Goal: Task Accomplishment & Management: Complete application form

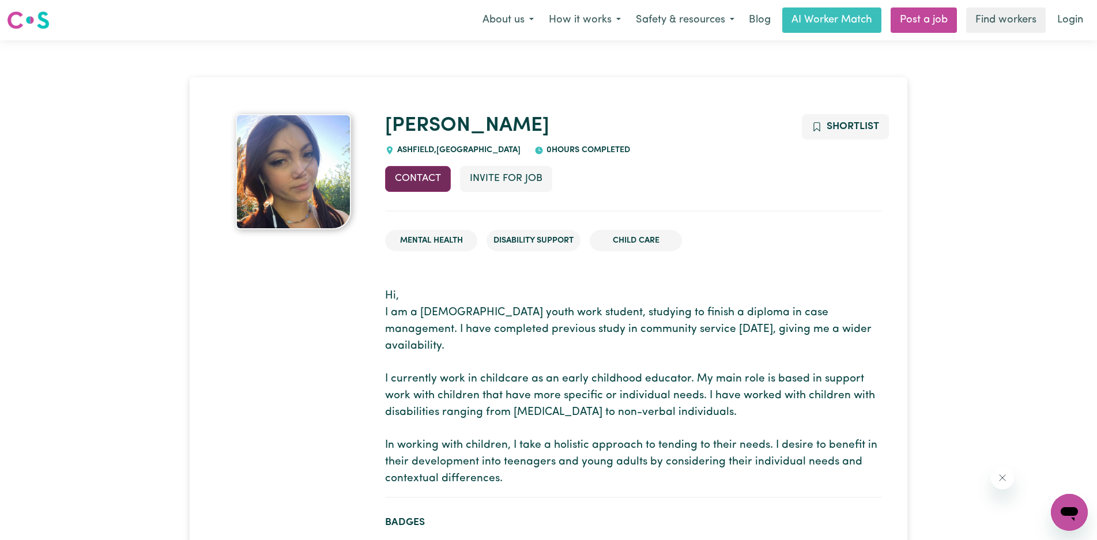
click at [419, 181] on button "Contact" at bounding box center [418, 178] width 66 height 25
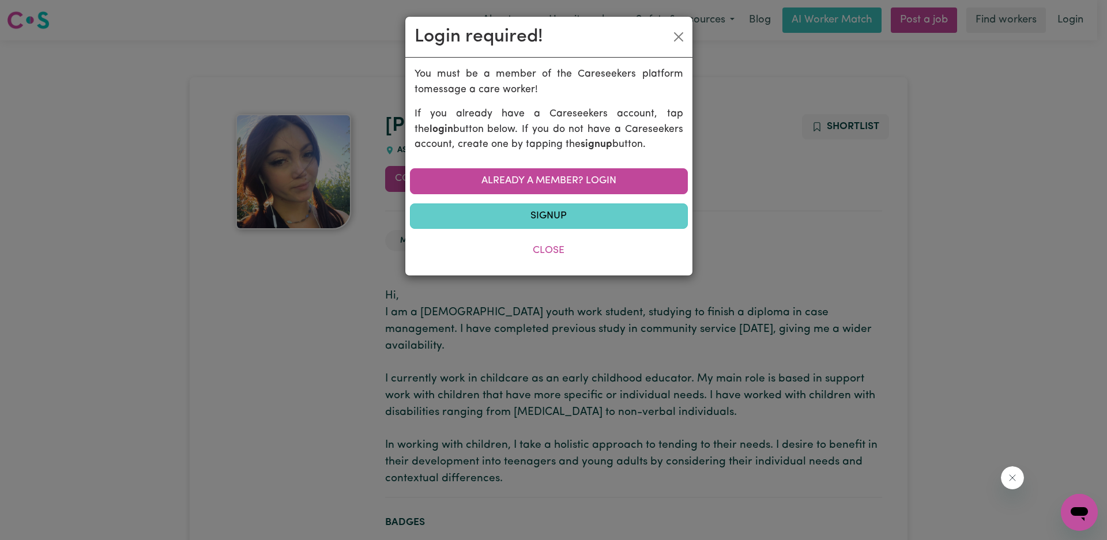
click at [539, 217] on link "Signup" at bounding box center [549, 215] width 278 height 25
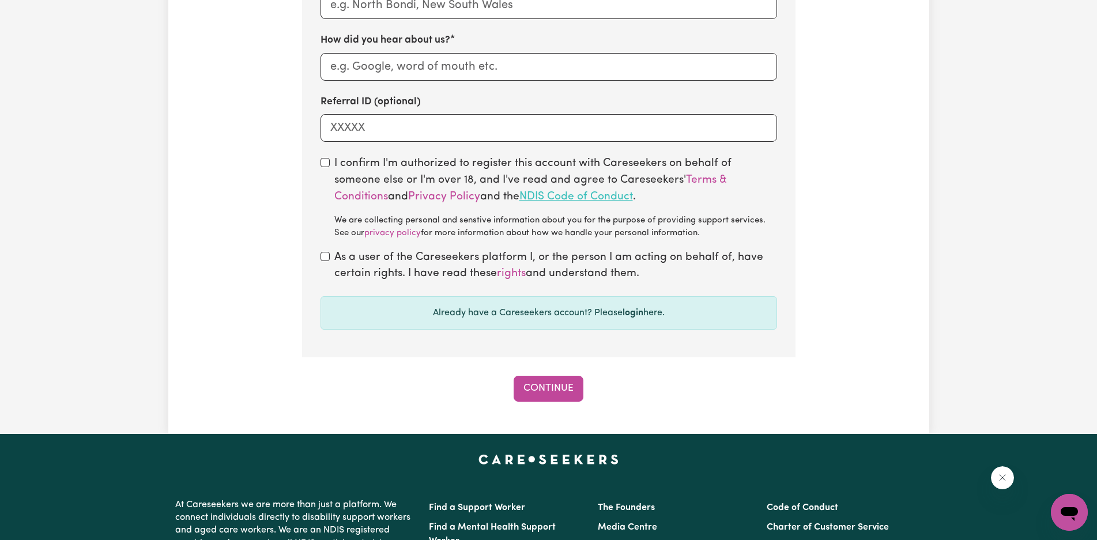
scroll to position [865, 0]
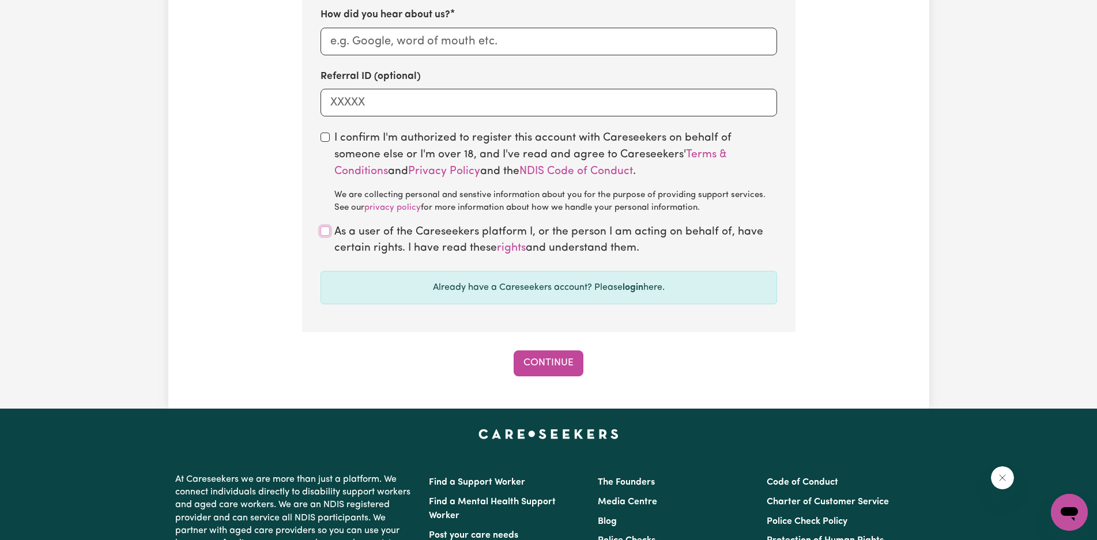
click at [325, 233] on input "checkbox" at bounding box center [324, 231] width 9 height 9
checkbox input "true"
click at [330, 139] on div "I confirm I'm authorized to register this account with Careseekers on behalf of…" at bounding box center [548, 172] width 456 height 84
click at [326, 141] on input "checkbox" at bounding box center [324, 137] width 9 height 9
checkbox input "true"
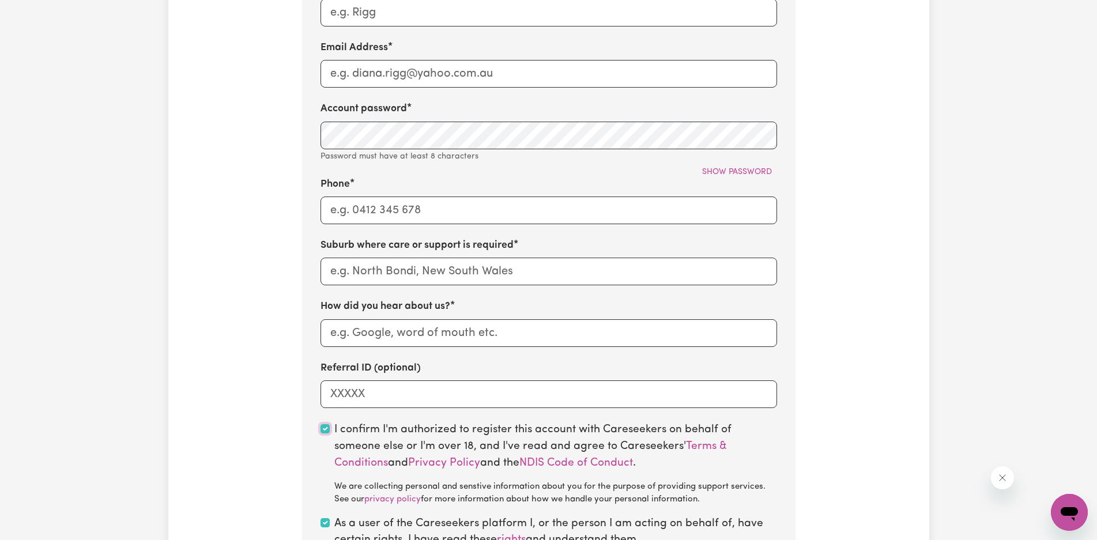
scroll to position [346, 0]
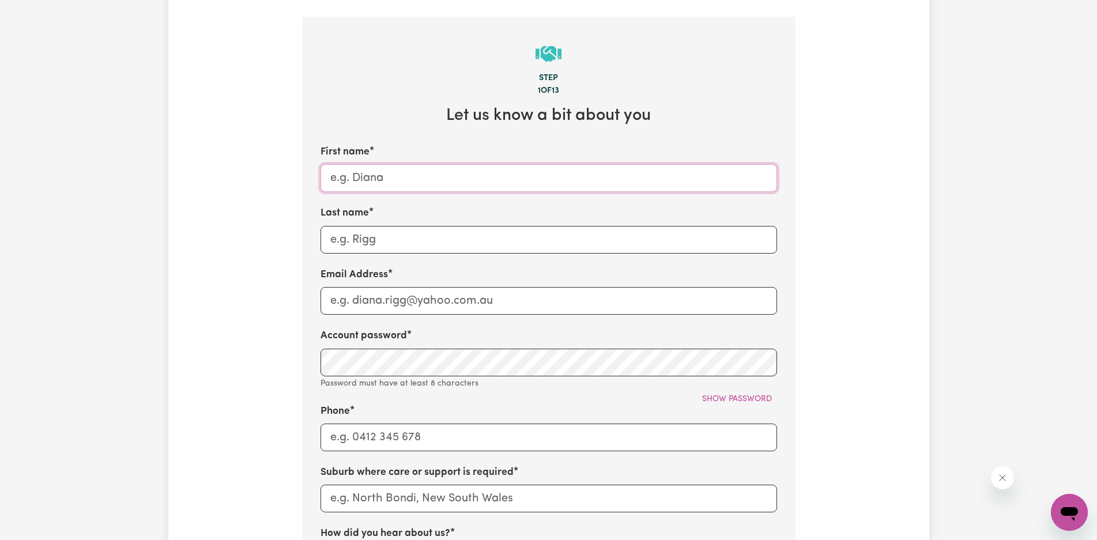
click at [344, 186] on input "First name" at bounding box center [548, 178] width 456 height 28
type input "[DEMOGRAPHIC_DATA]"
type input "Hagan"
type input "northcontiki@hotmail.com"
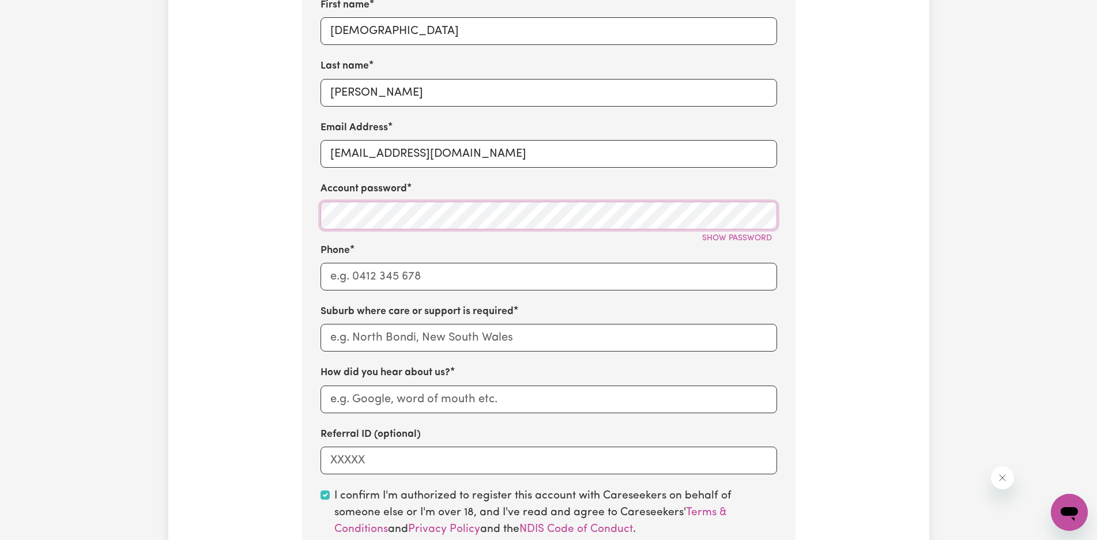
scroll to position [519, 0]
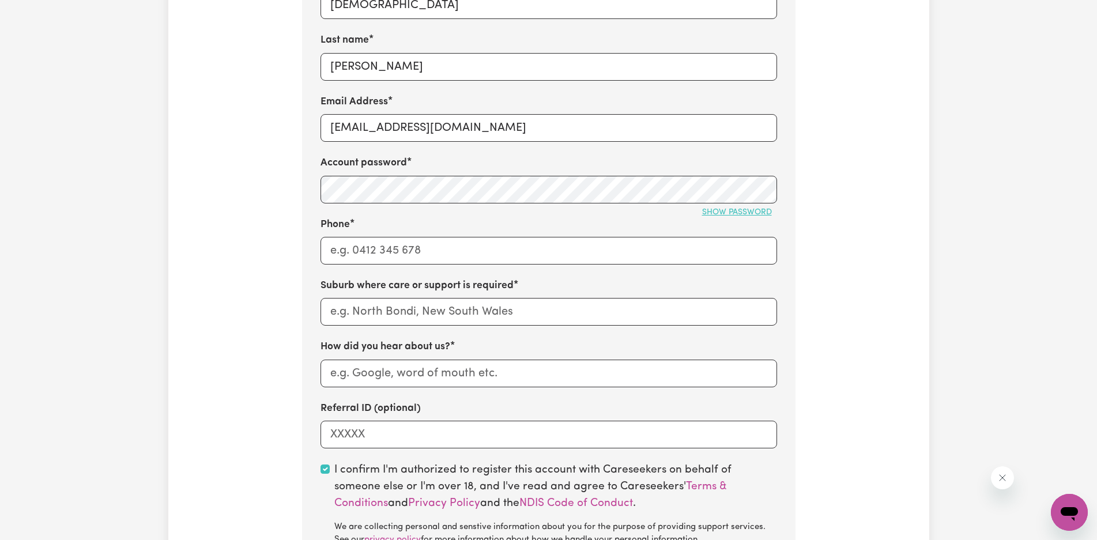
click at [762, 217] on span "Show password" at bounding box center [737, 212] width 70 height 9
click at [759, 217] on span "Hide password" at bounding box center [740, 212] width 64 height 9
click at [443, 258] on input "Phone" at bounding box center [548, 251] width 456 height 28
type input "0450256120"
click at [235, 337] on div "Tell us your care and support requirements Welcome to Careseekers. We are excit…" at bounding box center [548, 131] width 761 height 1154
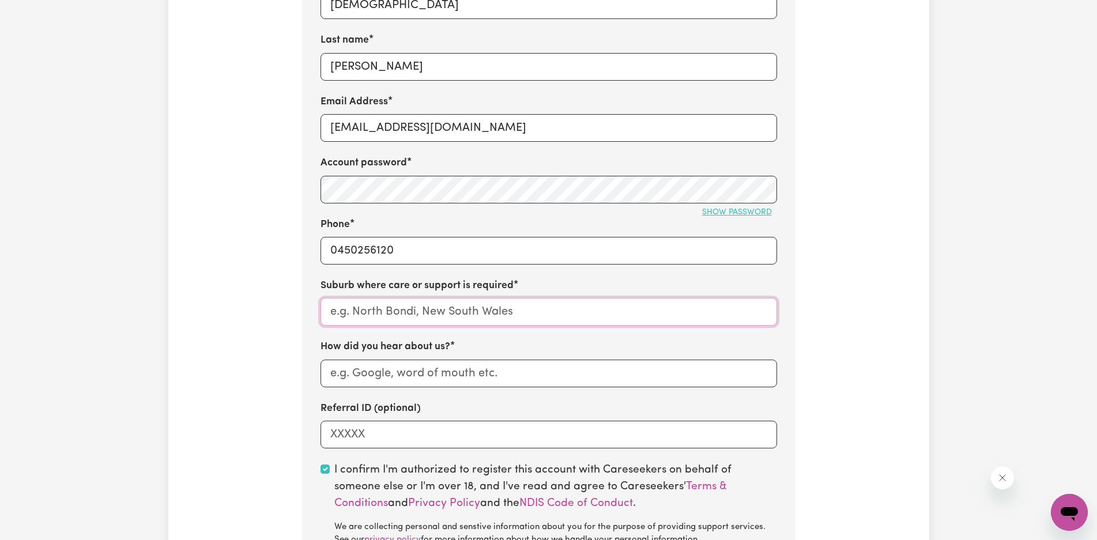
click at [388, 309] on input "text" at bounding box center [548, 312] width 456 height 28
type input "Neutral Bay"
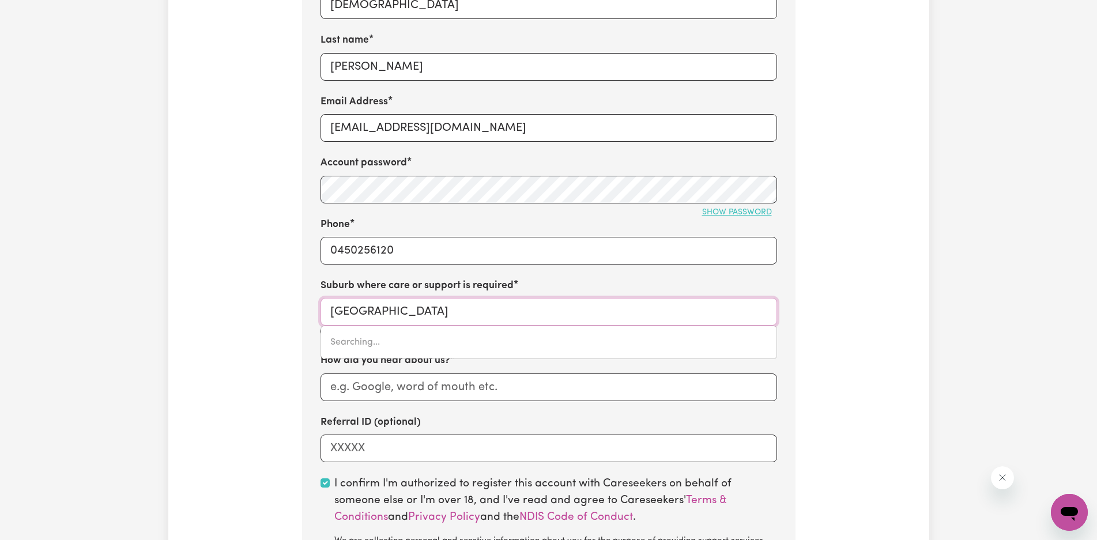
type input "Neutral Bay, New South Wales, 2089"
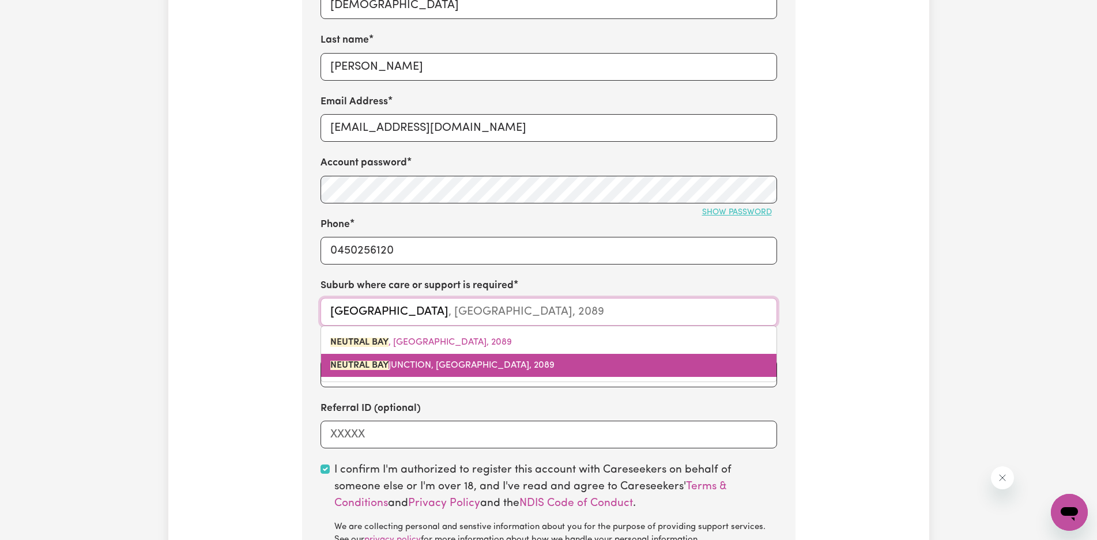
click at [435, 370] on span "NEUTRAL BAY JUNCTION, New South Wales, 2089" at bounding box center [442, 365] width 224 height 9
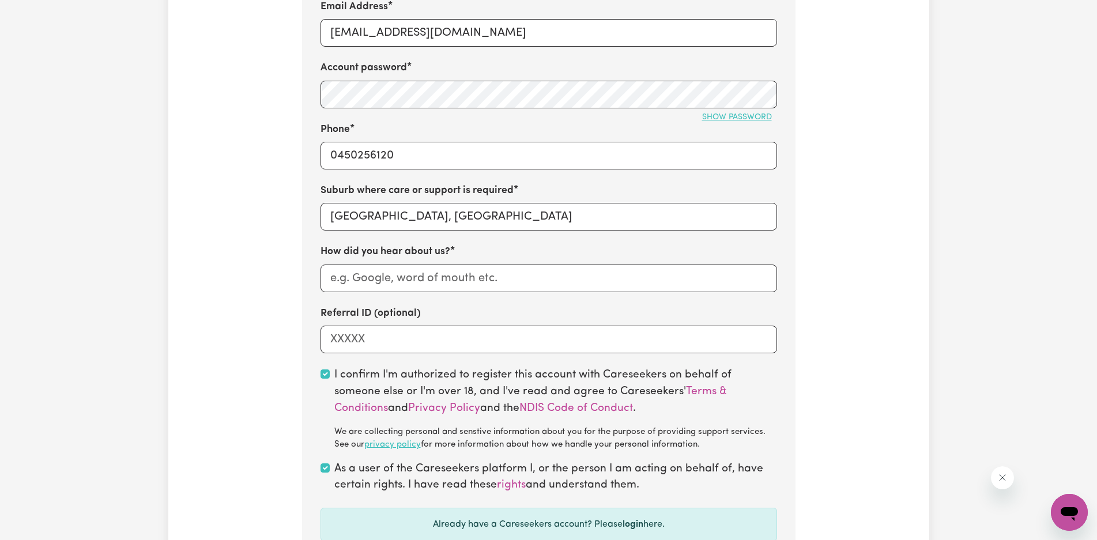
scroll to position [634, 0]
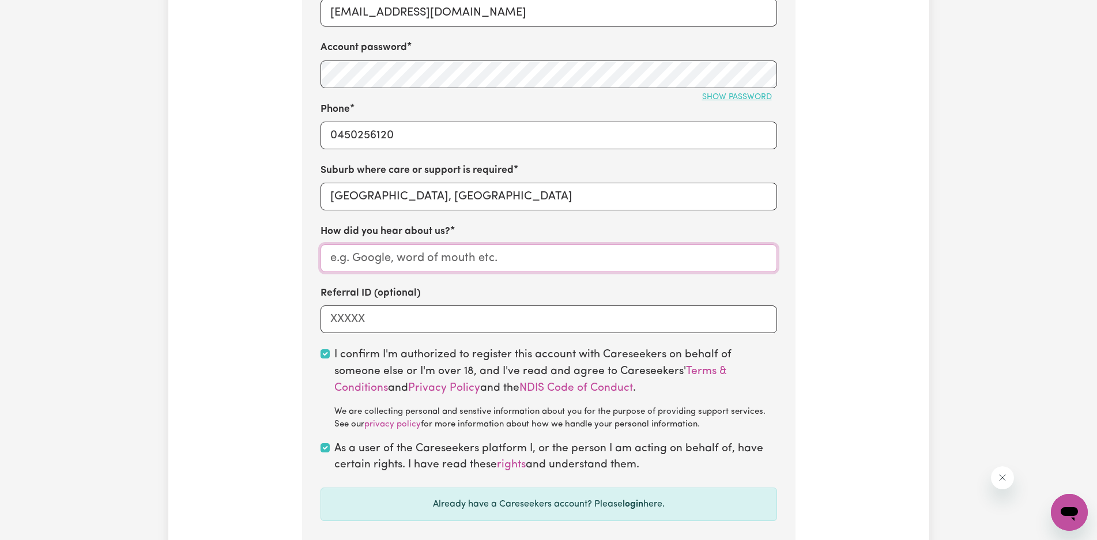
click at [417, 268] on input "How did you hear about us?" at bounding box center [548, 258] width 456 height 28
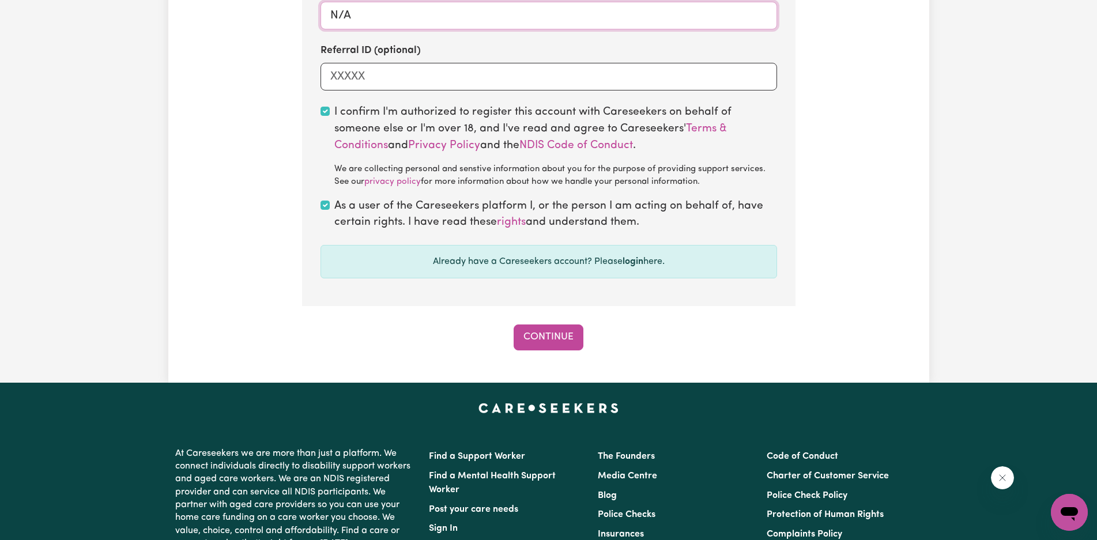
scroll to position [922, 0]
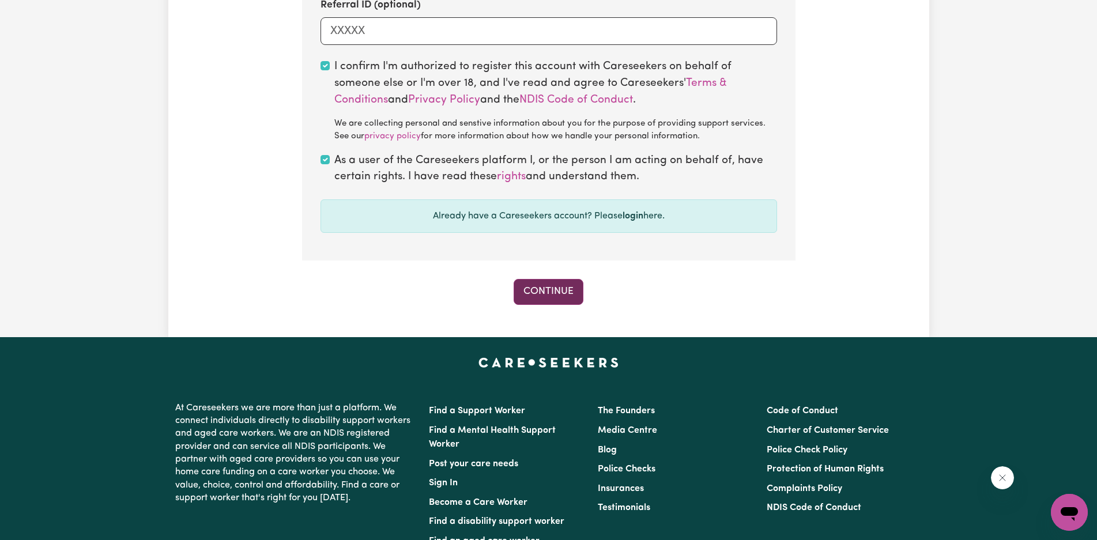
type input "N/A"
click at [533, 293] on button "Continue" at bounding box center [549, 291] width 70 height 25
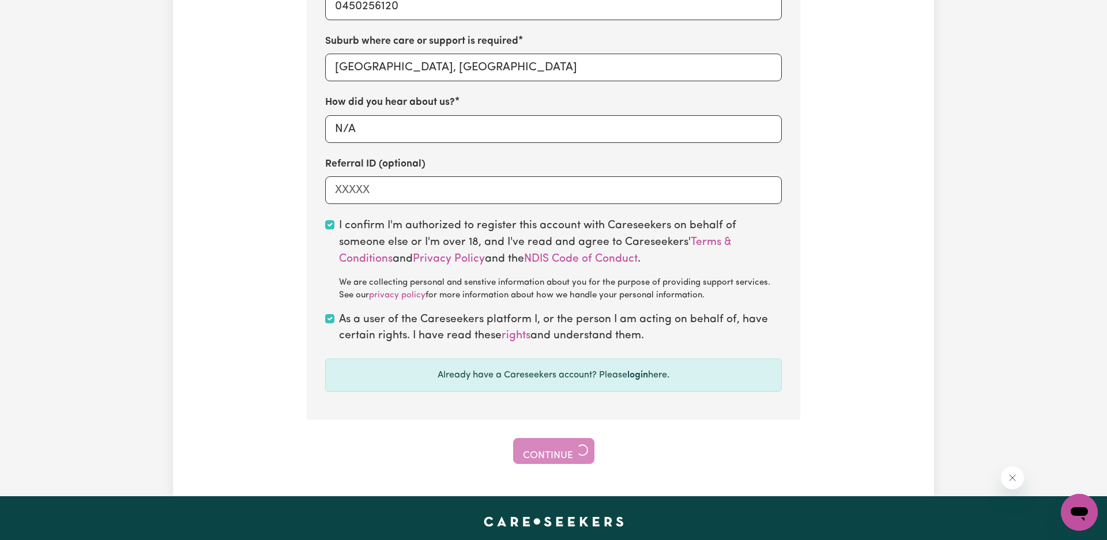
scroll to position [749, 0]
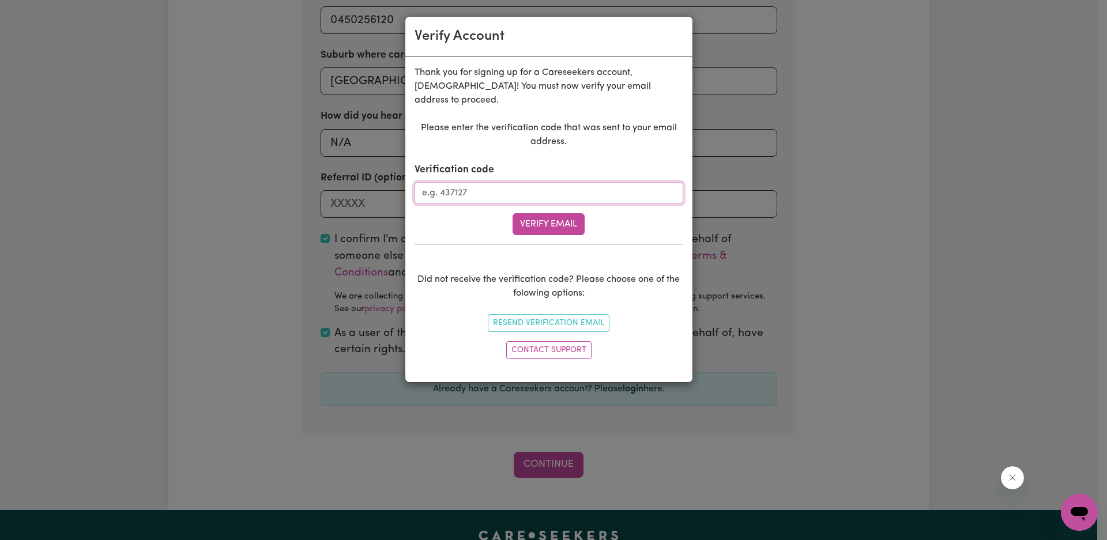
click at [606, 182] on input "Verification code" at bounding box center [548, 193] width 269 height 22
type input "417133"
click at [543, 213] on button "Verify Email" at bounding box center [548, 224] width 72 height 22
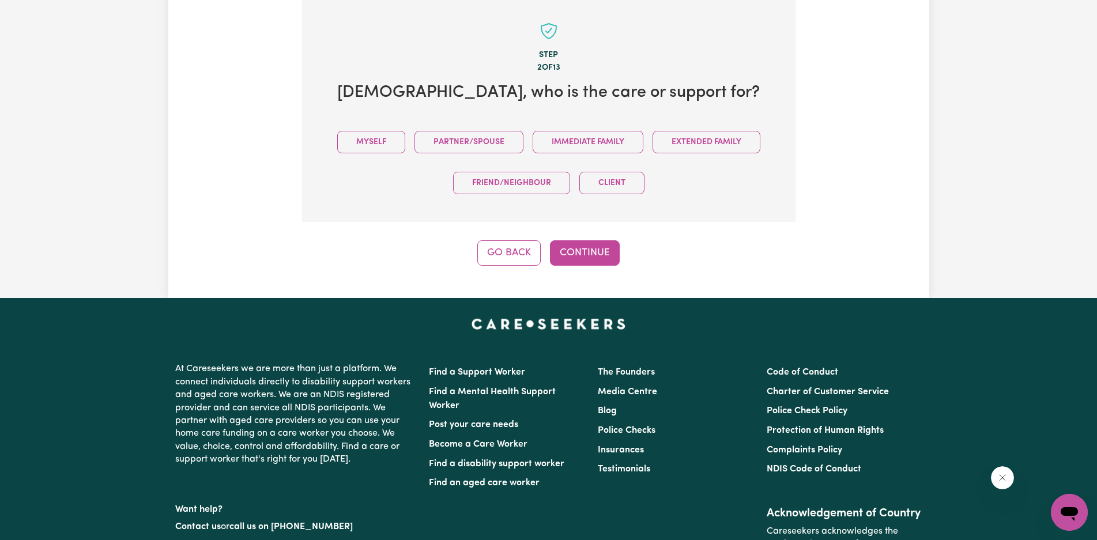
scroll to position [364, 0]
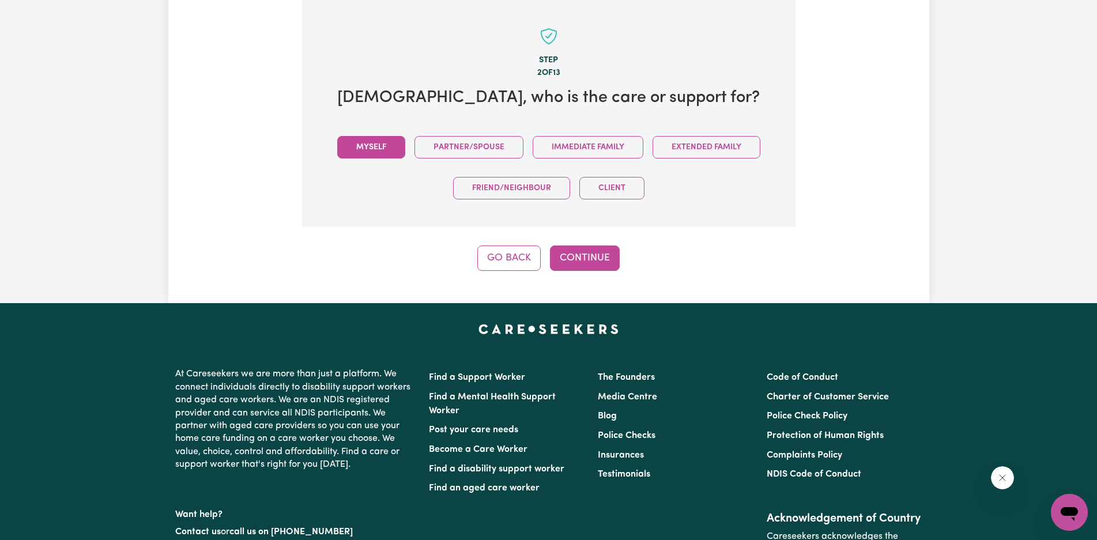
click at [359, 141] on button "Myself" at bounding box center [371, 147] width 68 height 22
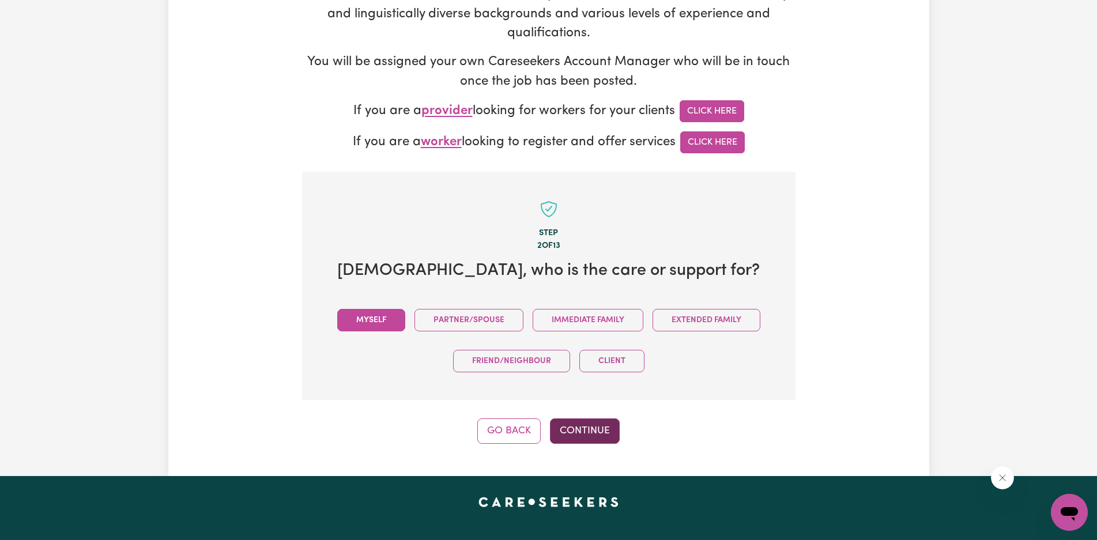
click at [572, 427] on button "Continue" at bounding box center [585, 430] width 70 height 25
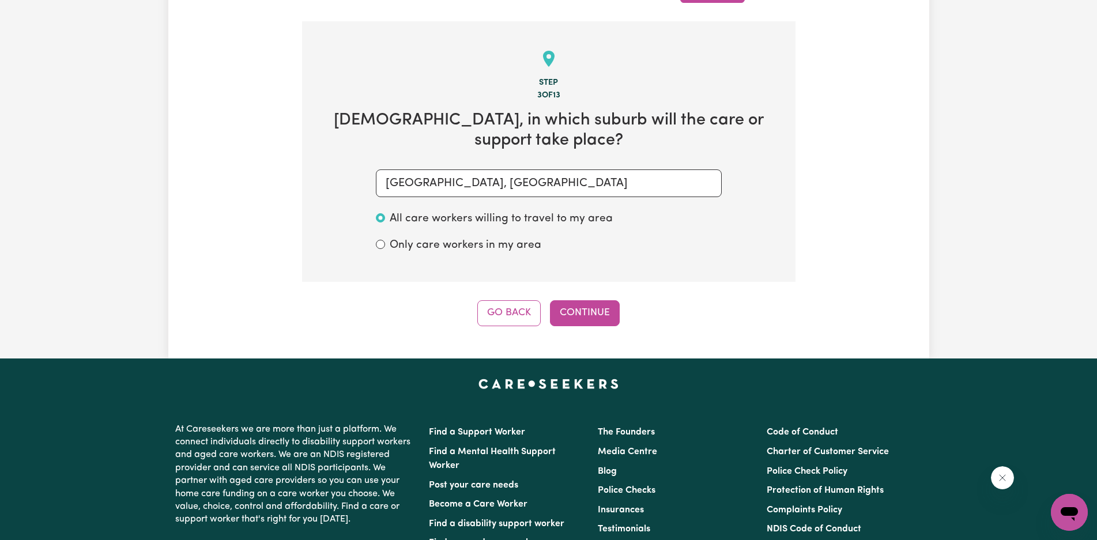
scroll to position [364, 0]
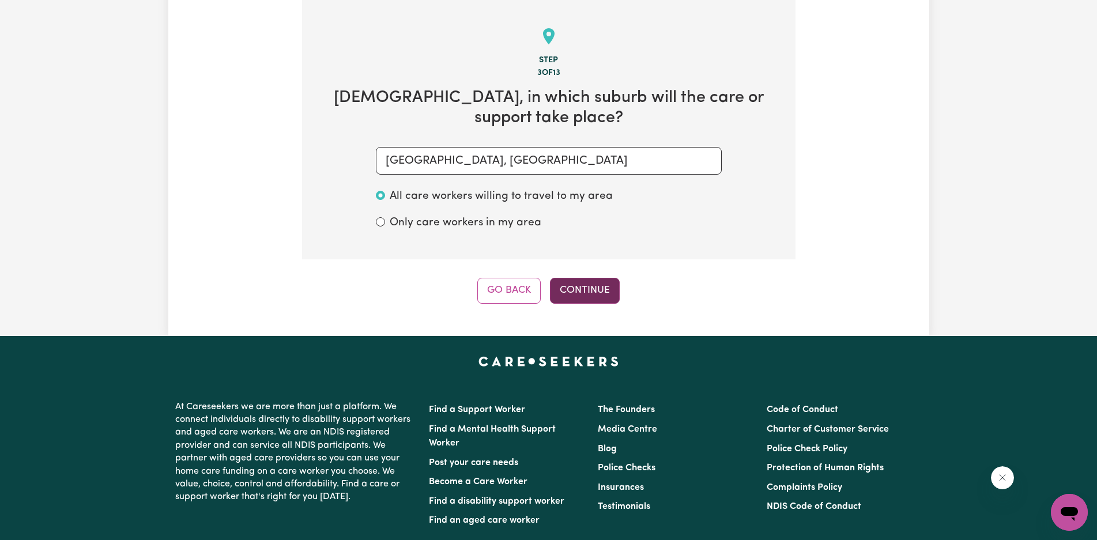
click at [577, 291] on button "Continue" at bounding box center [585, 290] width 70 height 25
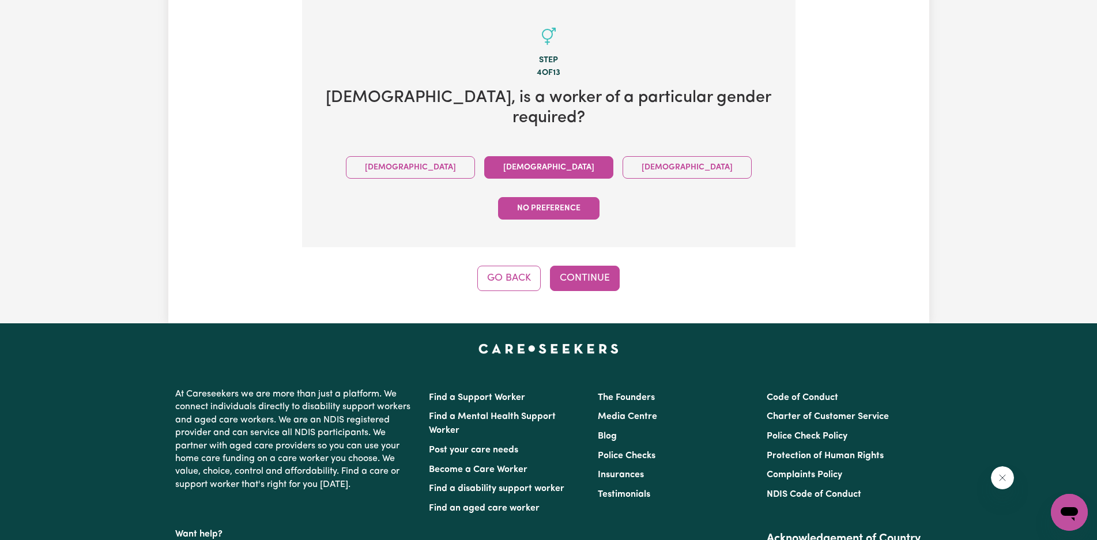
click at [484, 156] on button "[DEMOGRAPHIC_DATA]" at bounding box center [548, 167] width 129 height 22
click at [591, 266] on button "Continue" at bounding box center [585, 278] width 70 height 25
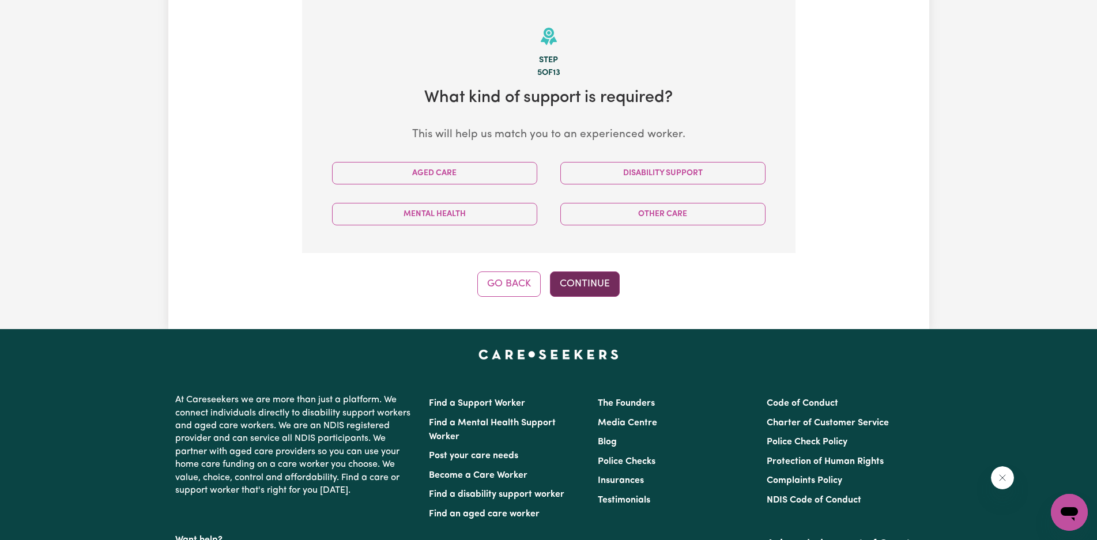
click at [597, 282] on button "Continue" at bounding box center [585, 283] width 70 height 25
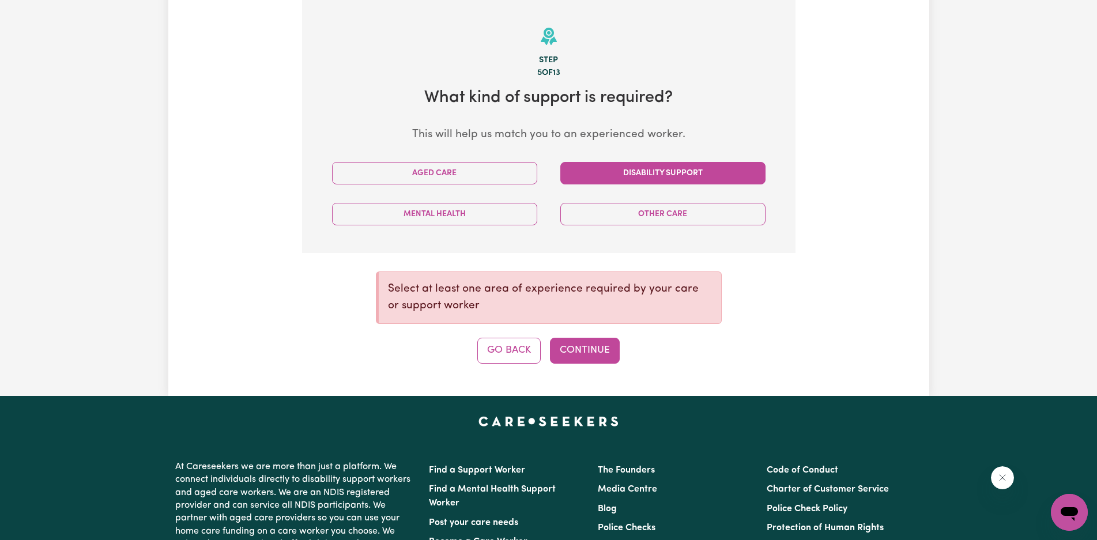
click at [657, 175] on button "Disability Support" at bounding box center [662, 173] width 205 height 22
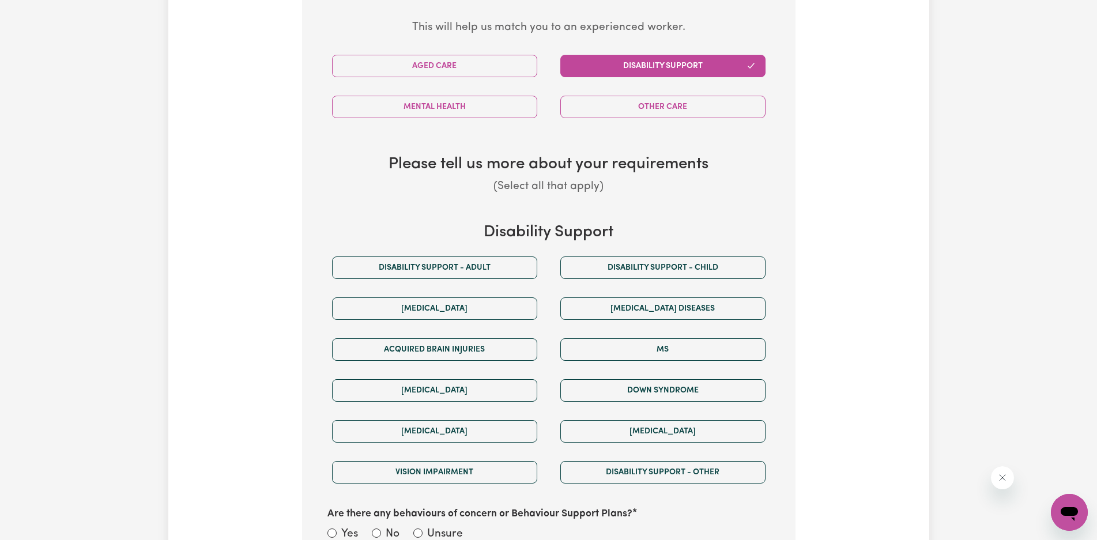
scroll to position [479, 0]
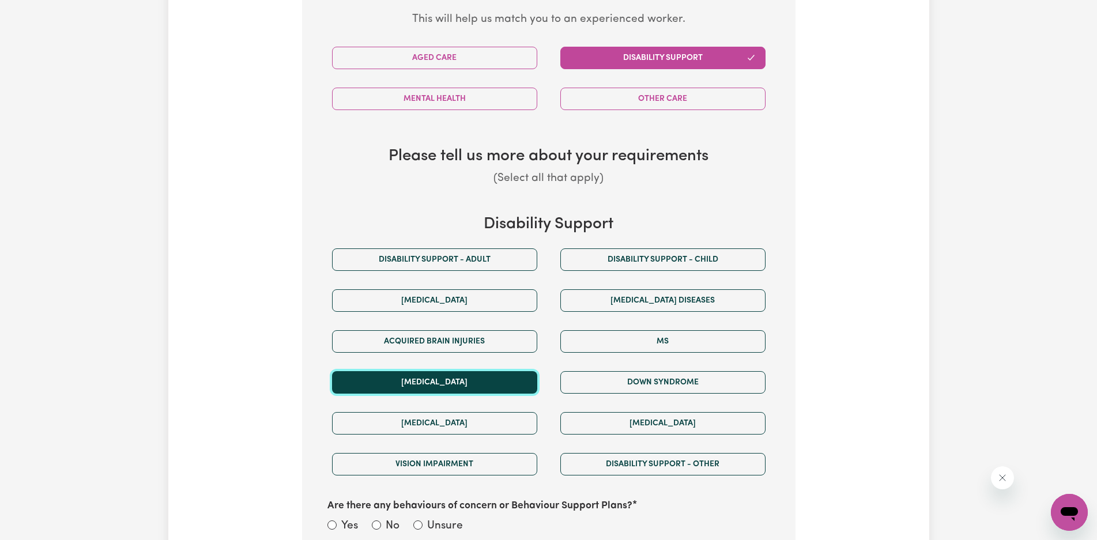
click at [450, 388] on button "Autism" at bounding box center [434, 382] width 205 height 22
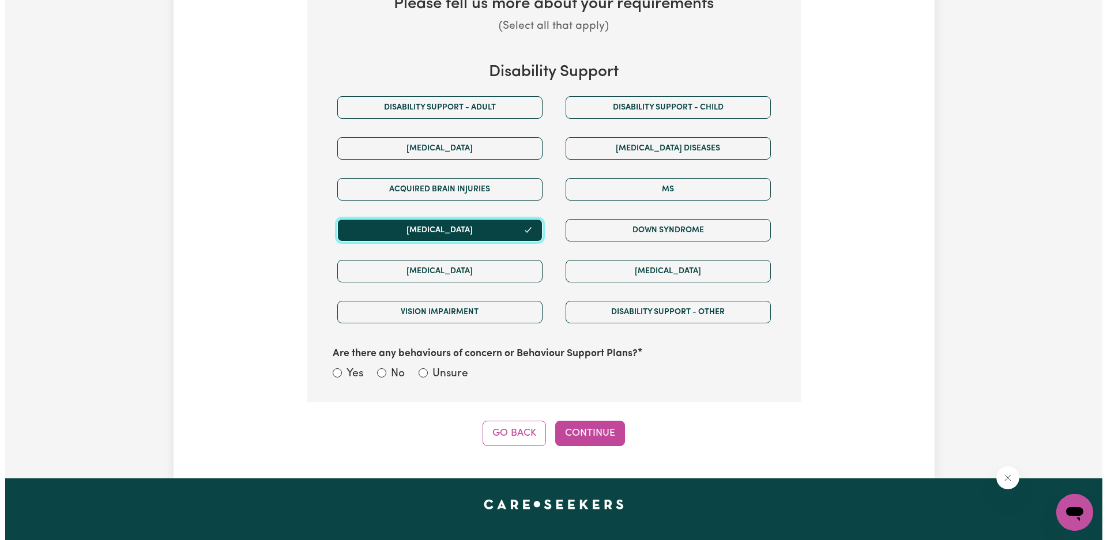
scroll to position [652, 0]
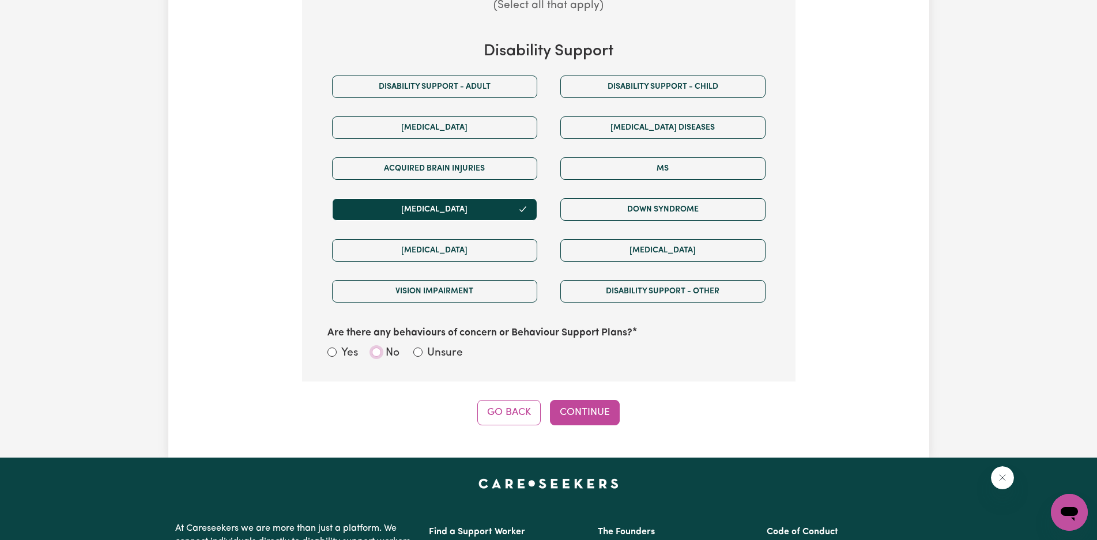
click at [379, 353] on input "No" at bounding box center [376, 352] width 9 height 9
radio input "true"
click at [602, 408] on button "Continue" at bounding box center [585, 412] width 70 height 25
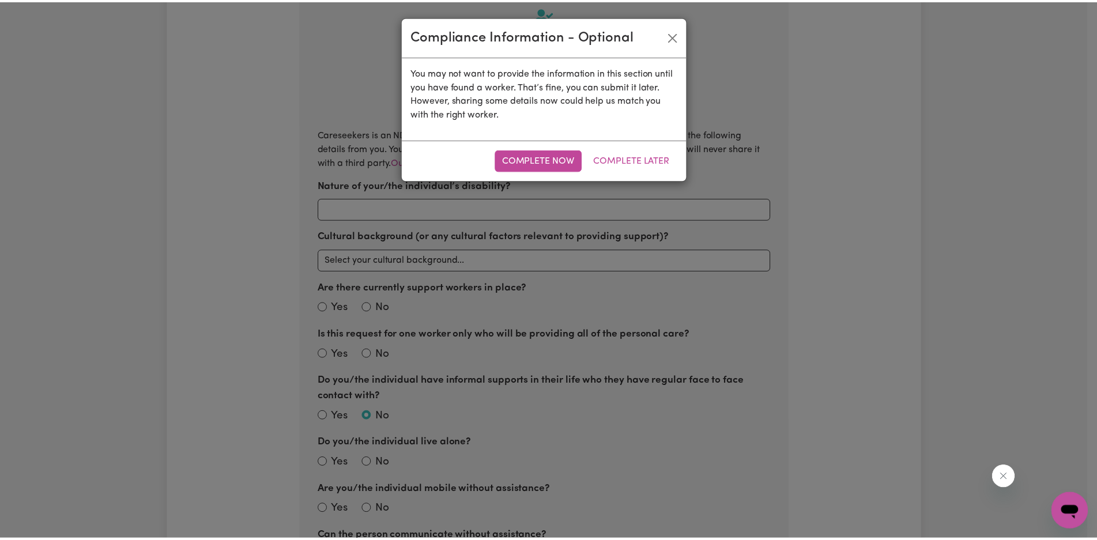
scroll to position [364, 0]
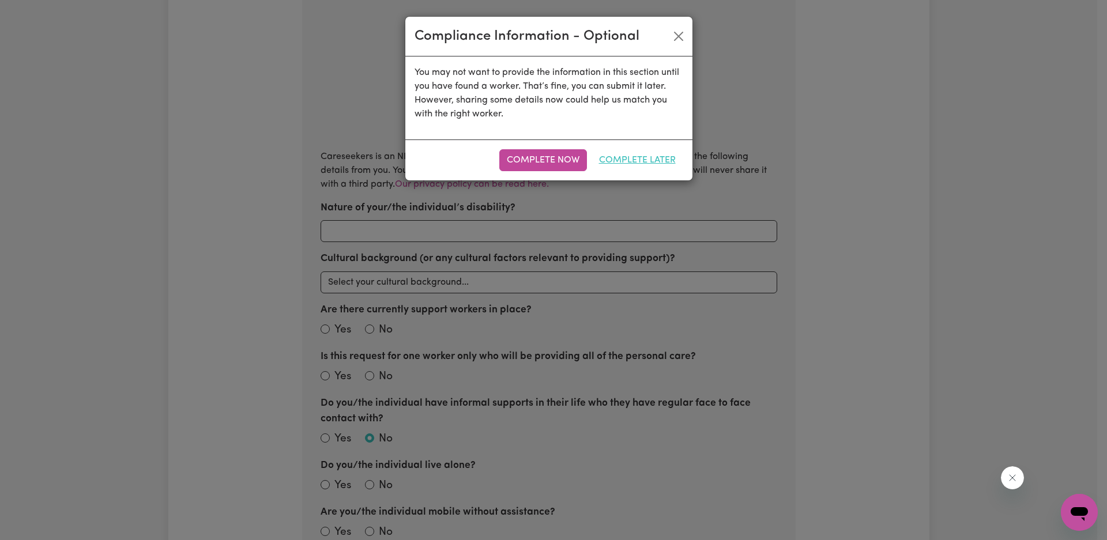
click at [666, 163] on button "Complete Later" at bounding box center [637, 160] width 92 height 22
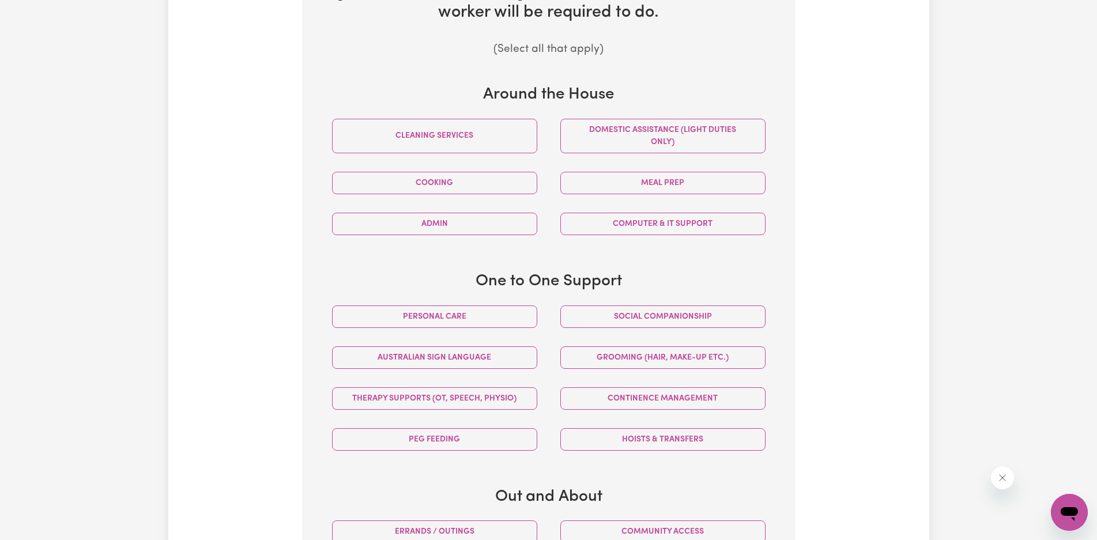
scroll to position [461, 0]
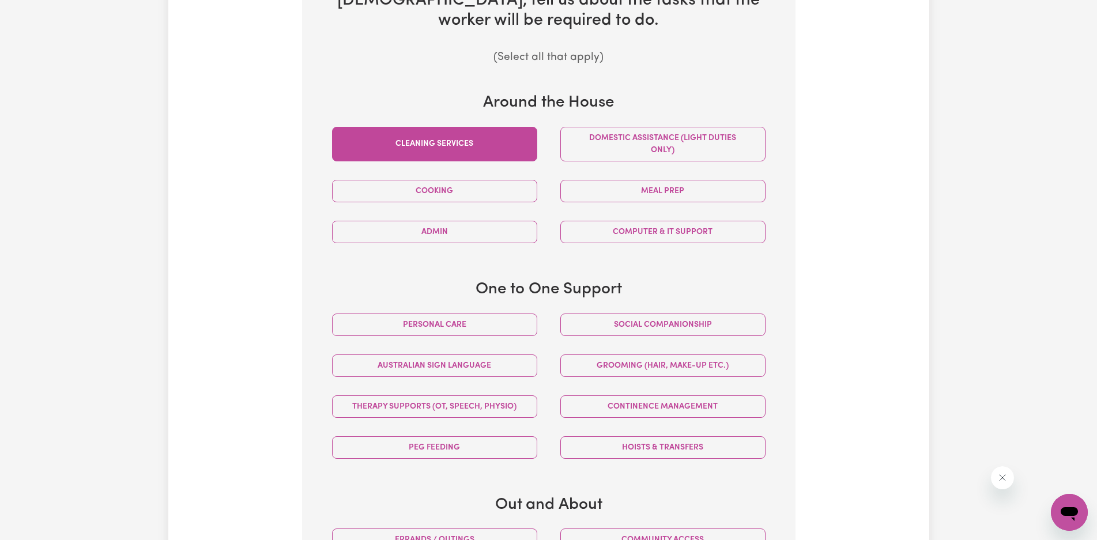
click at [446, 148] on button "Cleaning services" at bounding box center [434, 144] width 205 height 35
click at [450, 196] on button "Cooking" at bounding box center [434, 191] width 205 height 22
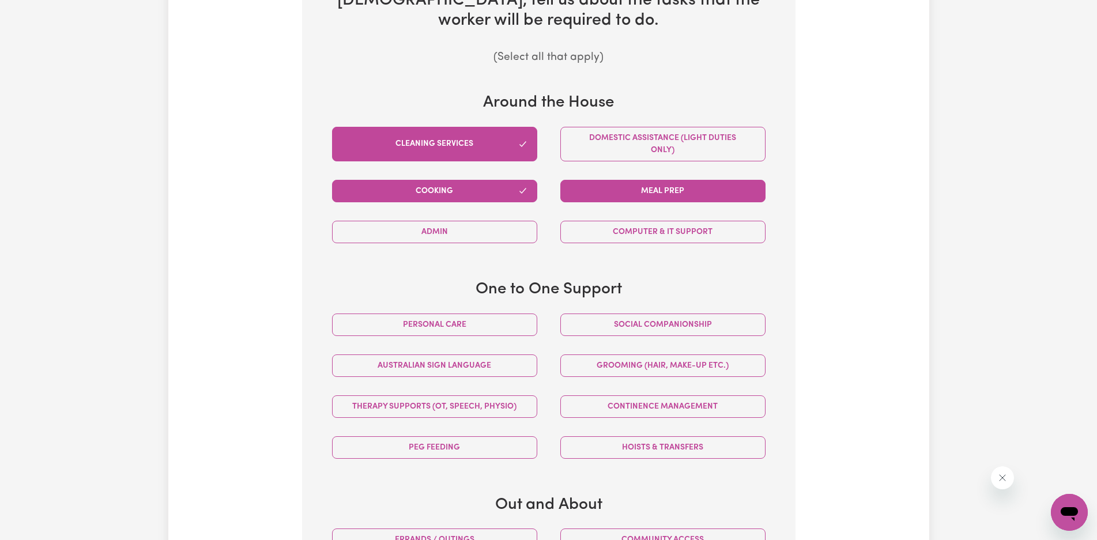
click at [620, 184] on button "Meal prep" at bounding box center [662, 191] width 205 height 22
click at [527, 233] on button "Admin" at bounding box center [434, 232] width 205 height 22
drag, startPoint x: 619, startPoint y: 132, endPoint x: 644, endPoint y: 251, distance: 121.9
click at [619, 133] on button "Domestic assistance (light duties only)" at bounding box center [662, 144] width 205 height 35
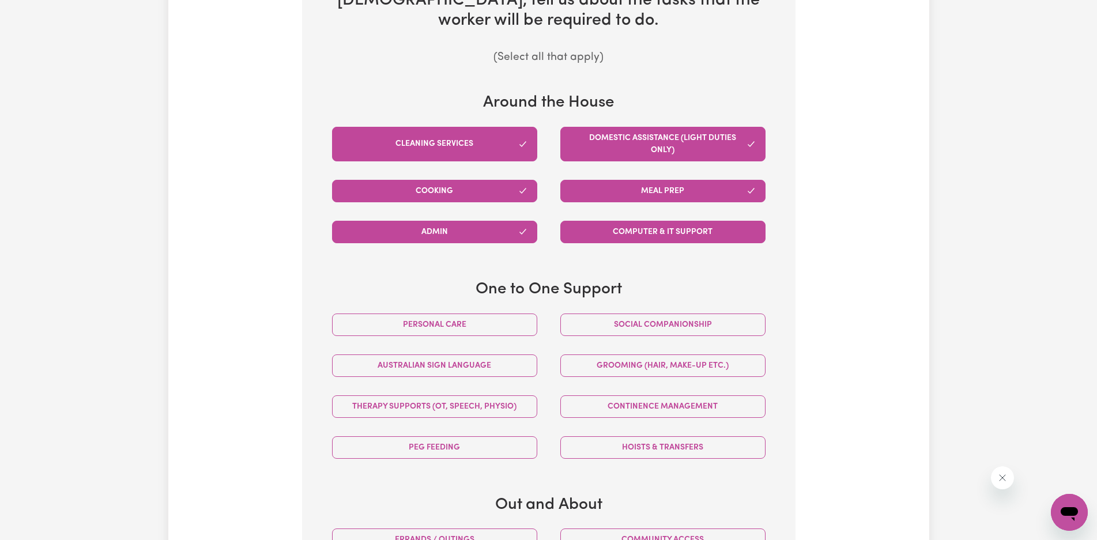
click at [640, 223] on button "Computer & IT Support" at bounding box center [662, 232] width 205 height 22
click at [452, 318] on button "Personal care" at bounding box center [434, 325] width 205 height 22
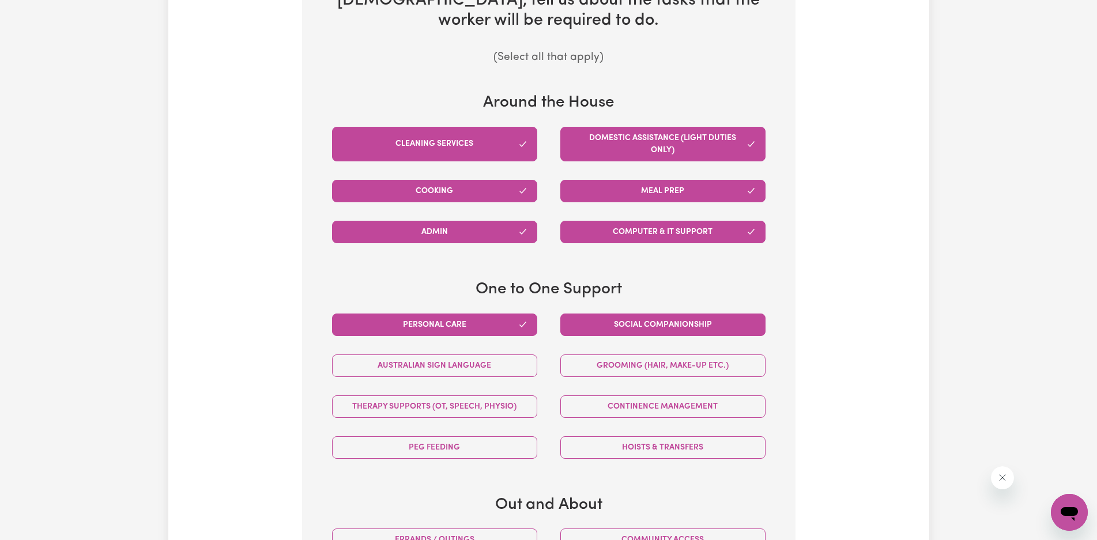
click at [589, 326] on button "Social companionship" at bounding box center [662, 325] width 205 height 22
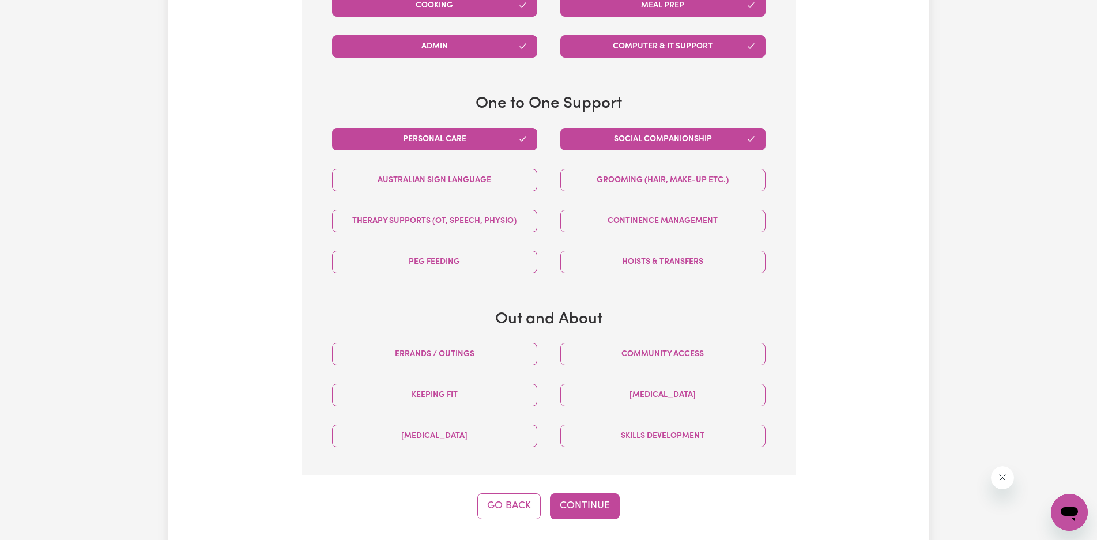
scroll to position [692, 0]
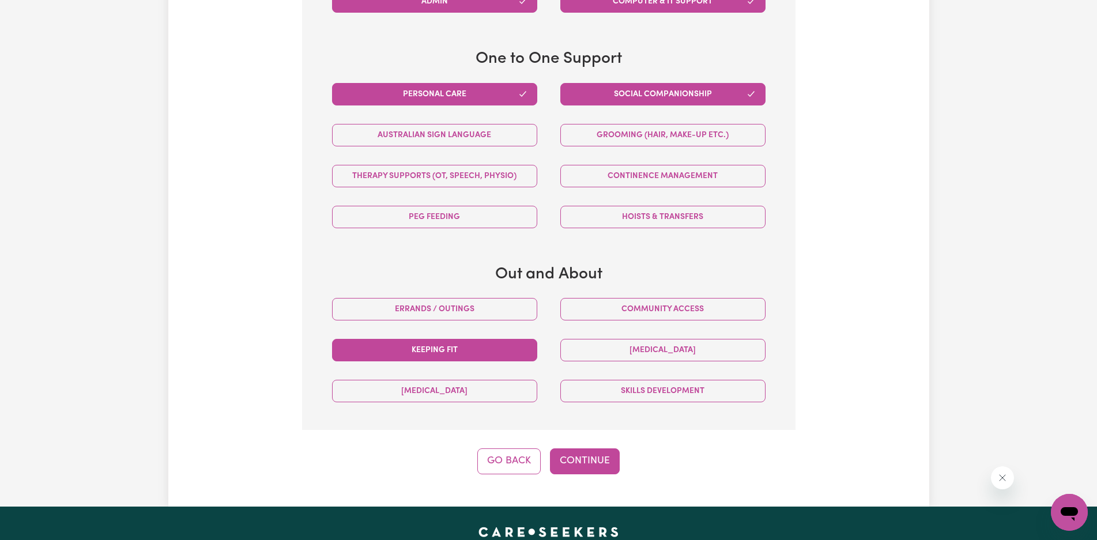
click at [504, 358] on button "Keeping fit" at bounding box center [434, 350] width 205 height 22
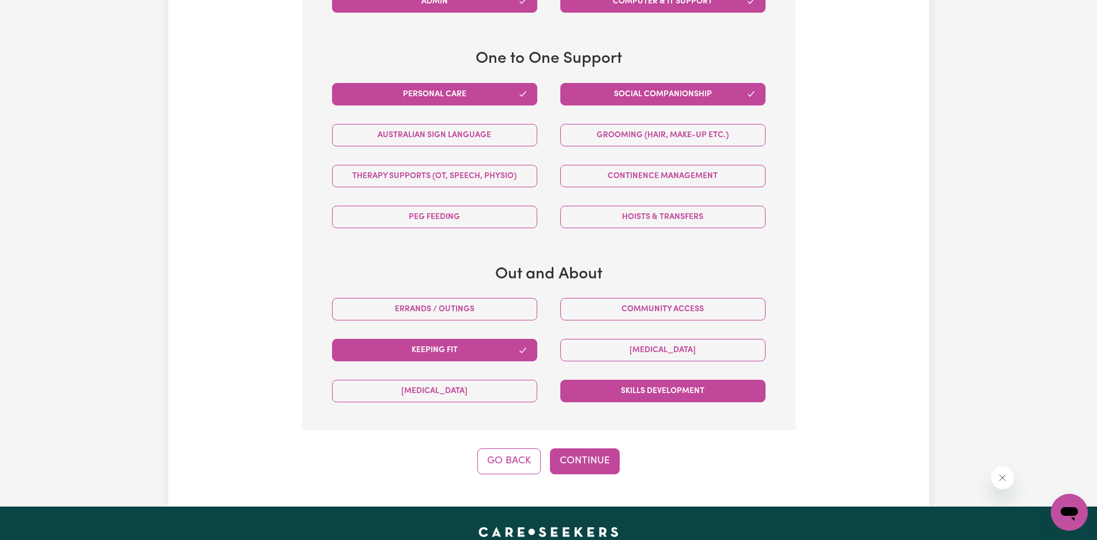
click at [588, 386] on button "Skills Development" at bounding box center [662, 391] width 205 height 22
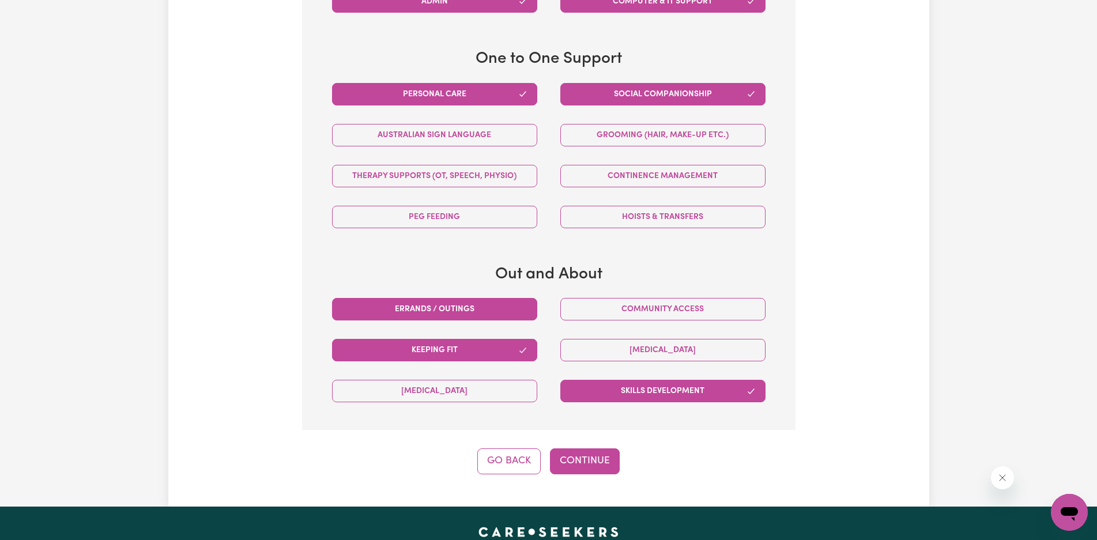
click at [504, 314] on button "Errands / Outings" at bounding box center [434, 309] width 205 height 22
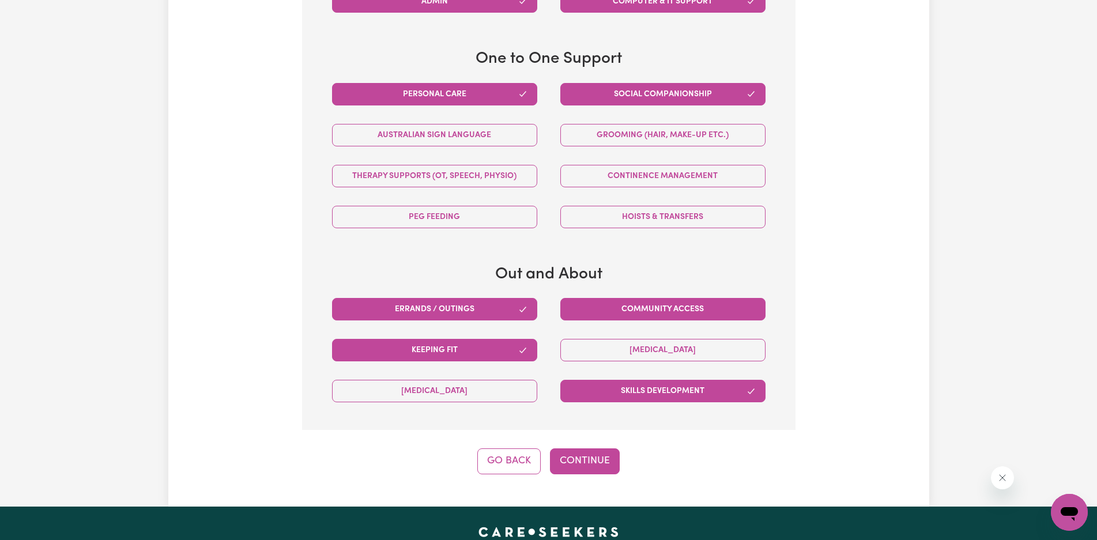
click at [580, 305] on button "Community access" at bounding box center [662, 309] width 205 height 22
click at [595, 467] on button "Continue" at bounding box center [585, 460] width 70 height 25
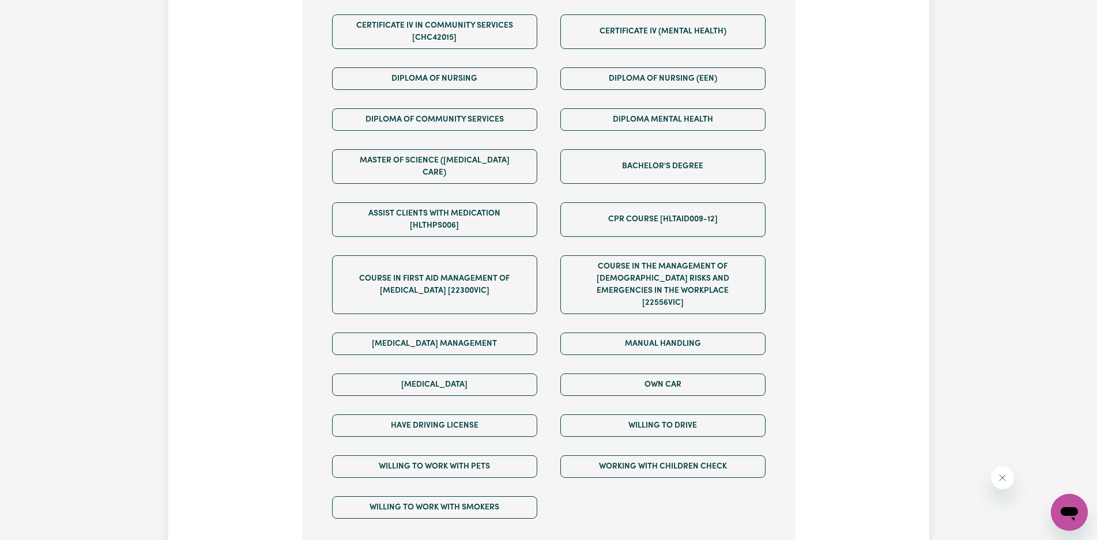
scroll to position [652, 0]
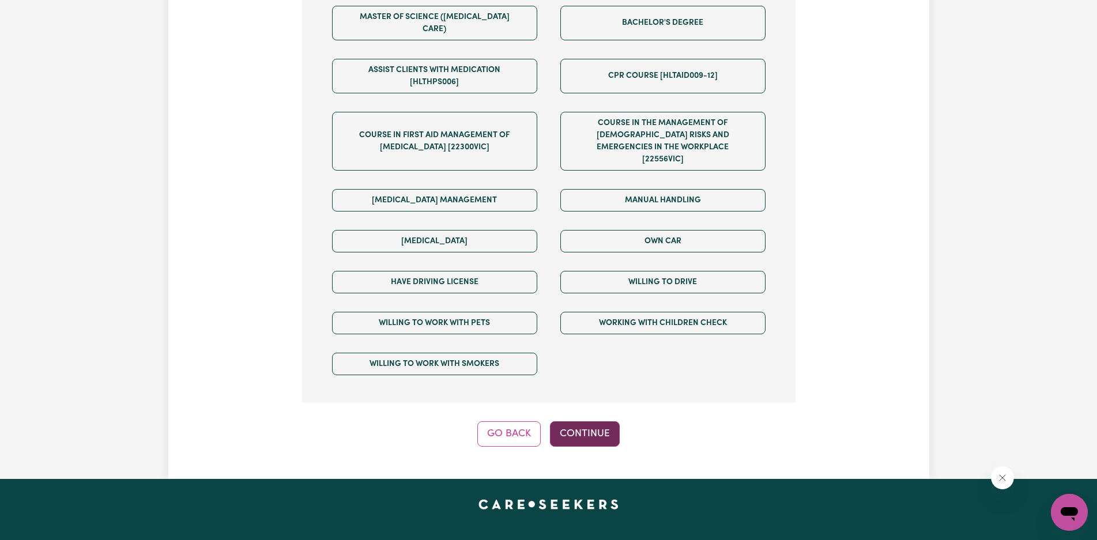
click at [578, 421] on button "Continue" at bounding box center [585, 433] width 70 height 25
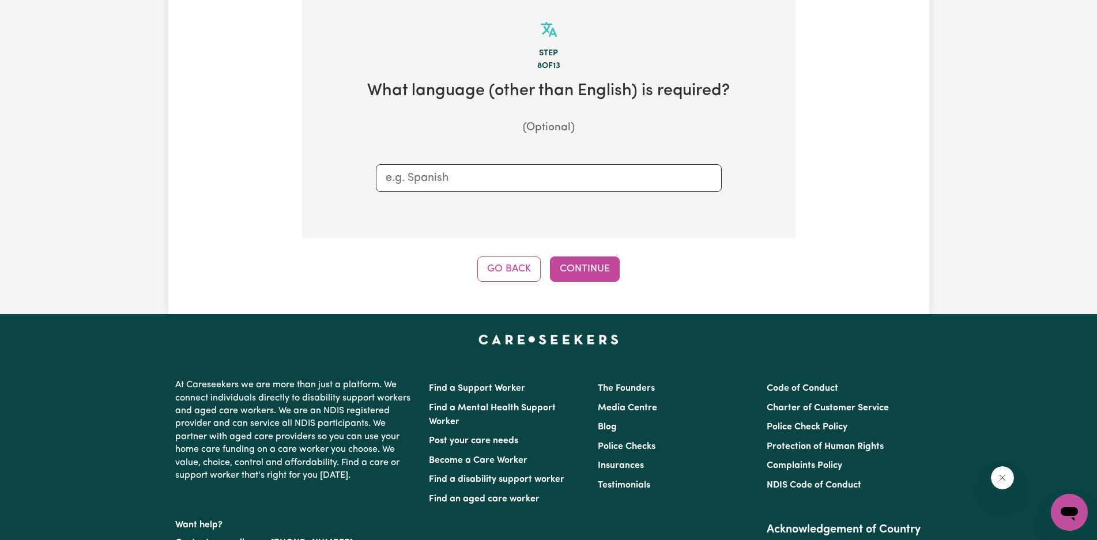
scroll to position [364, 0]
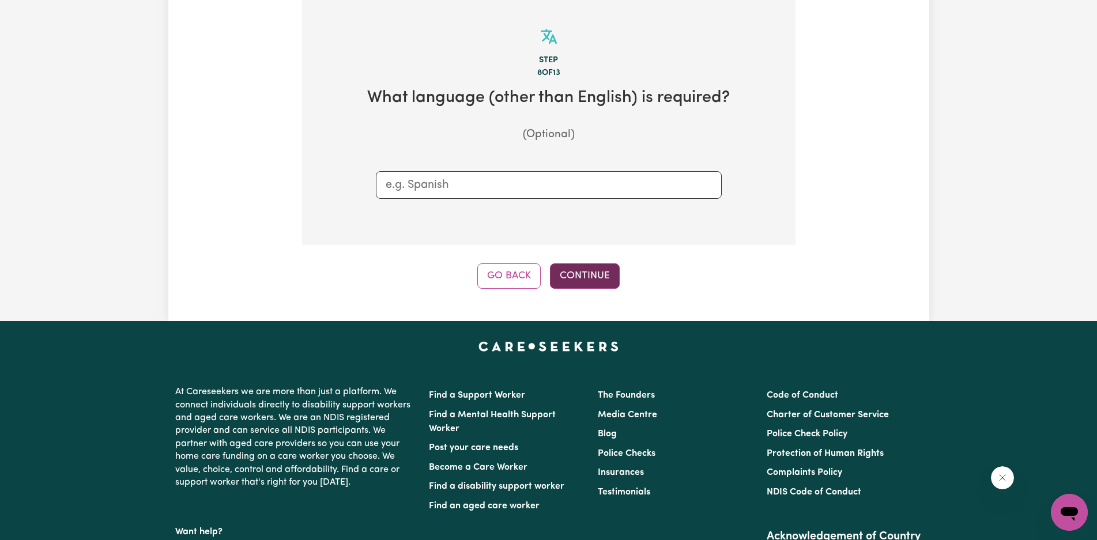
click at [581, 274] on button "Continue" at bounding box center [585, 275] width 70 height 25
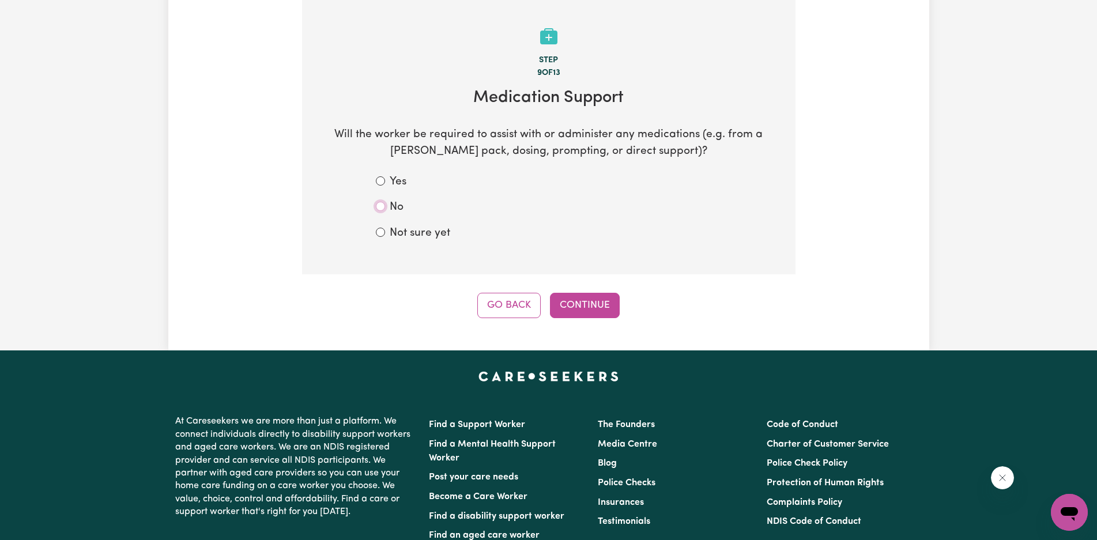
click at [378, 207] on input "No" at bounding box center [380, 206] width 9 height 9
radio input "true"
click at [579, 311] on button "Continue" at bounding box center [585, 305] width 70 height 25
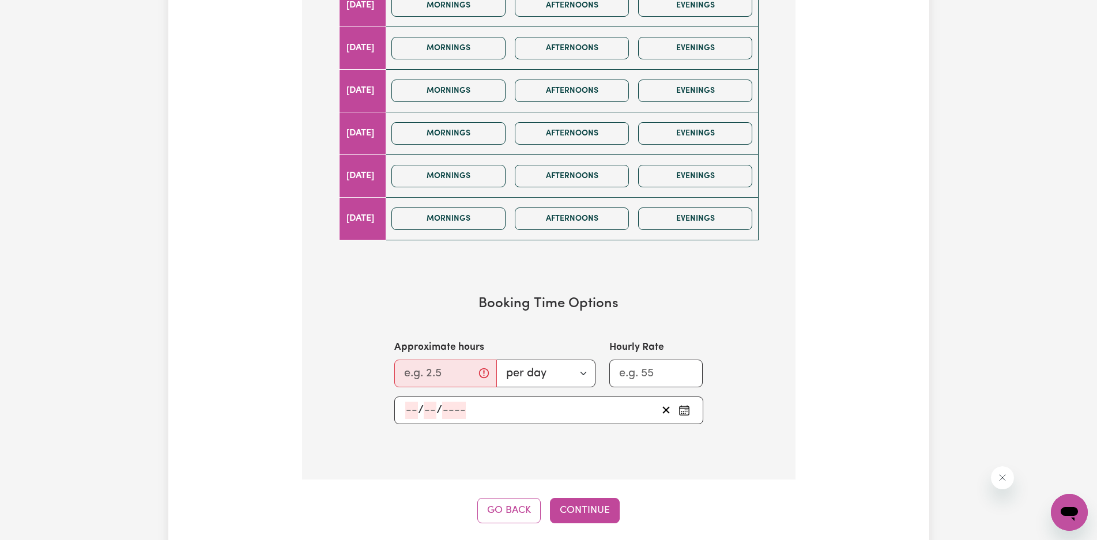
scroll to position [749, 0]
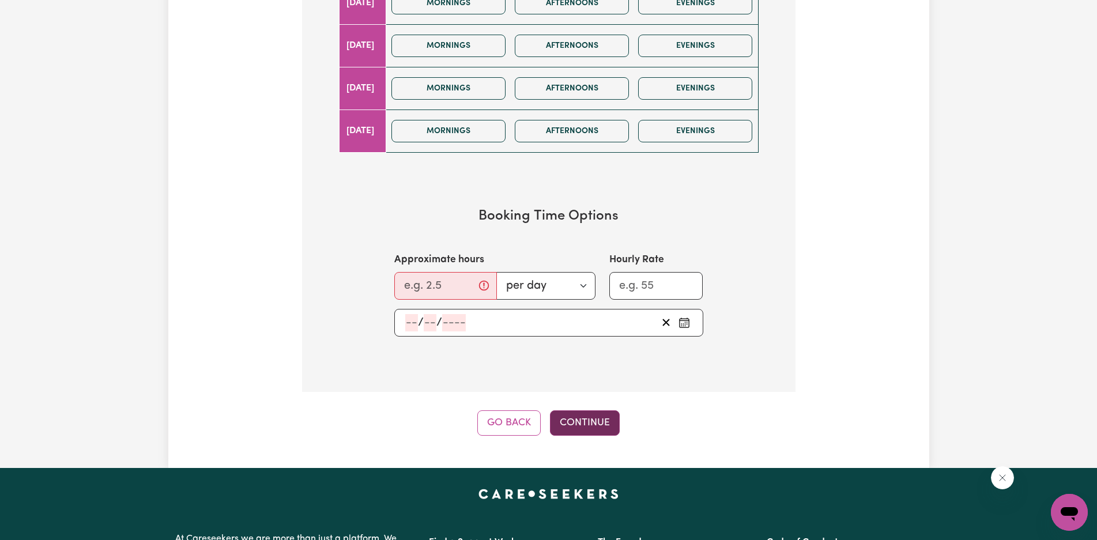
click at [579, 428] on button "Continue" at bounding box center [585, 422] width 70 height 25
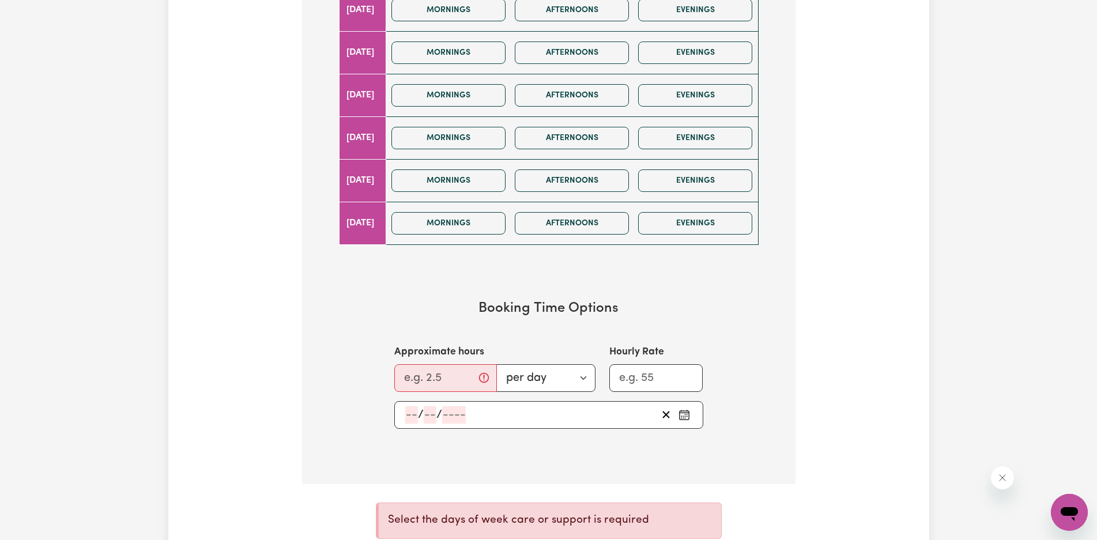
scroll to position [519, 0]
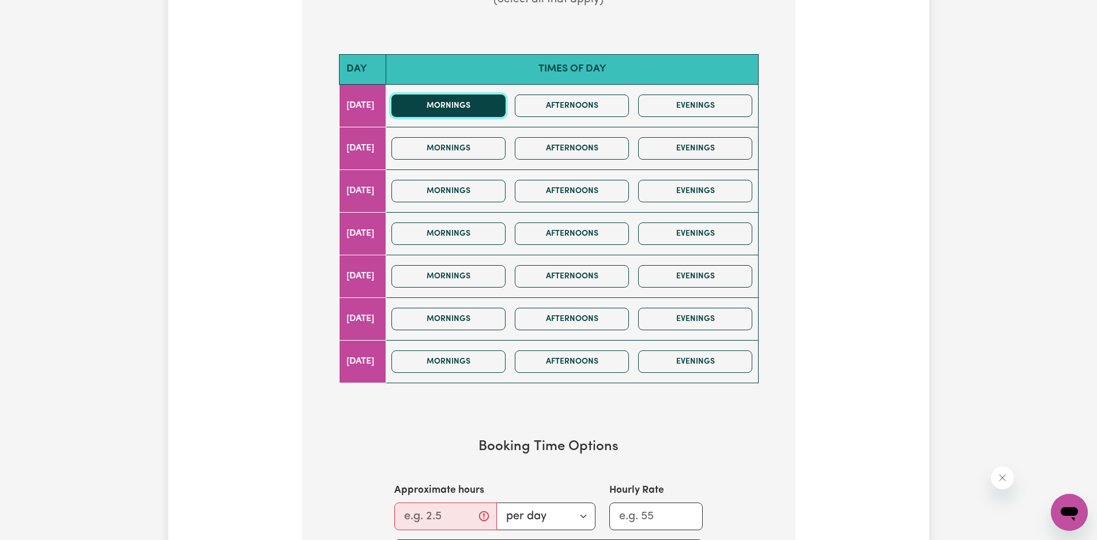
click at [478, 111] on button "Mornings" at bounding box center [448, 106] width 114 height 22
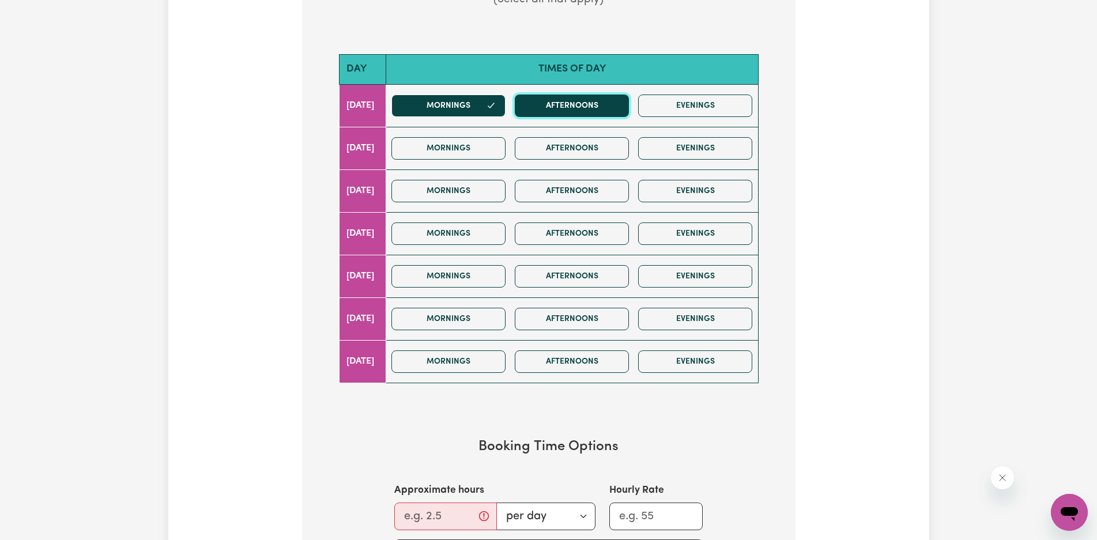
click at [557, 100] on button "Afternoons" at bounding box center [572, 106] width 114 height 22
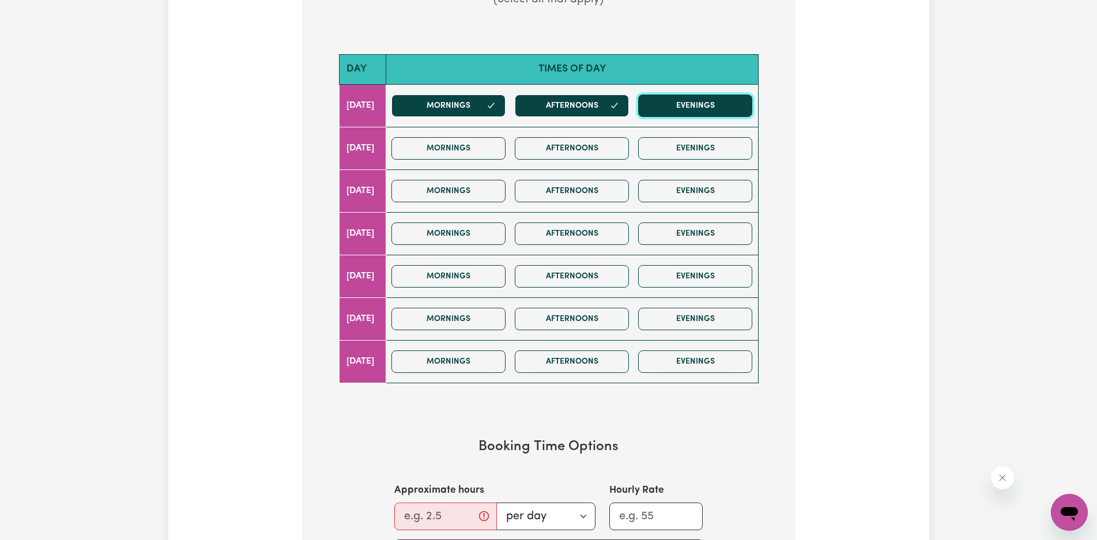
click at [711, 100] on button "Evenings" at bounding box center [695, 106] width 114 height 22
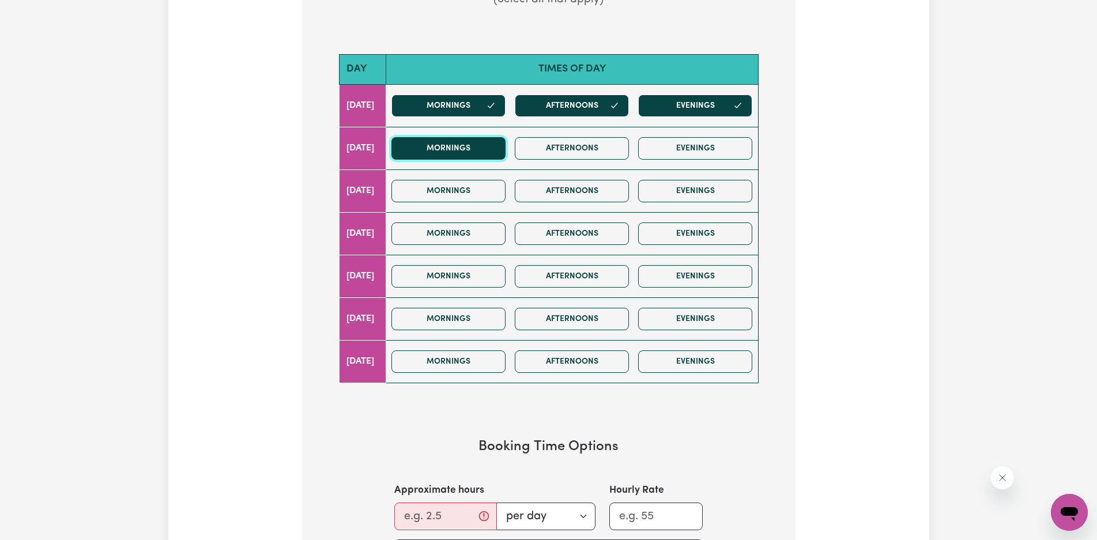
click at [484, 149] on button "Mornings" at bounding box center [448, 148] width 114 height 22
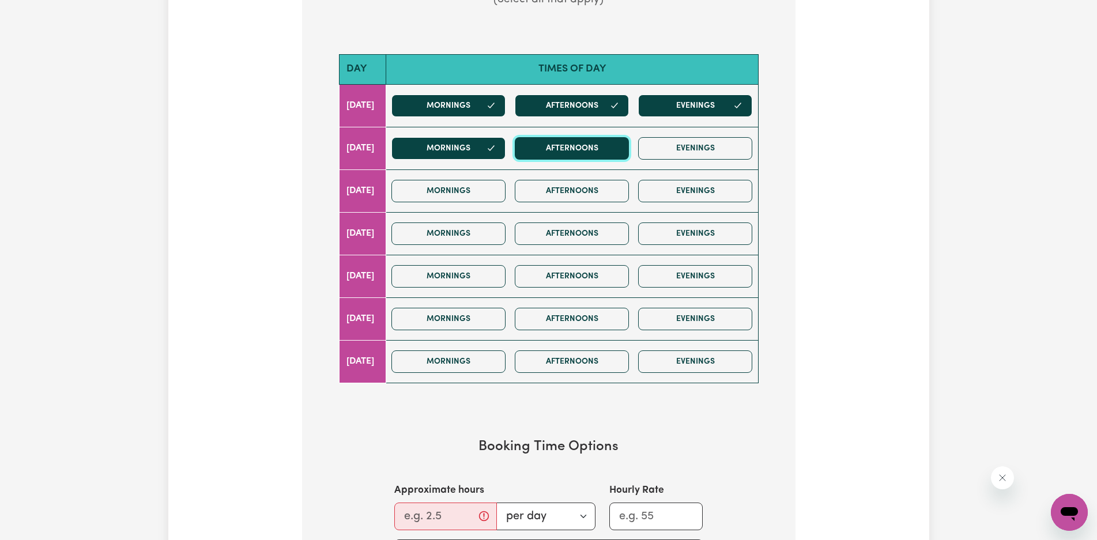
click at [582, 140] on button "Afternoons" at bounding box center [572, 148] width 114 height 22
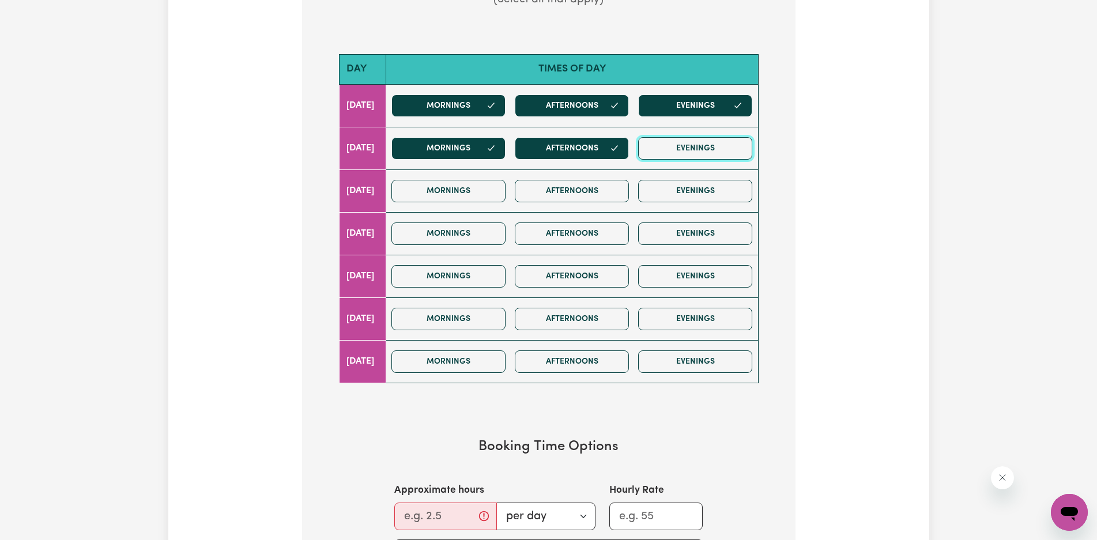
drag, startPoint x: 669, startPoint y: 146, endPoint x: 526, endPoint y: 183, distance: 147.1
click at [669, 147] on button "Evenings" at bounding box center [695, 148] width 114 height 22
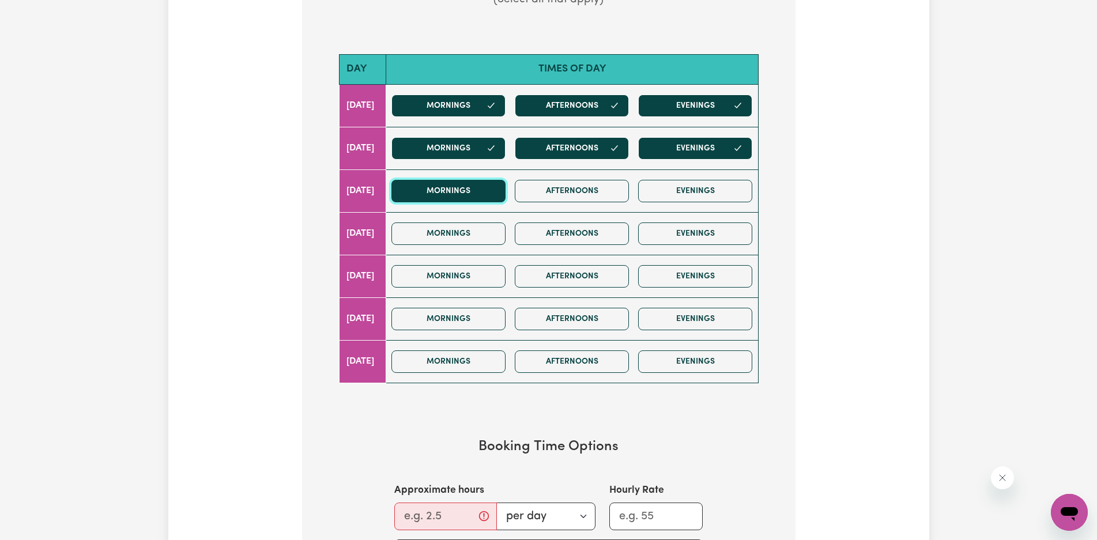
click at [501, 197] on button "Mornings" at bounding box center [448, 191] width 114 height 22
click at [576, 184] on button "Afternoons" at bounding box center [572, 191] width 114 height 22
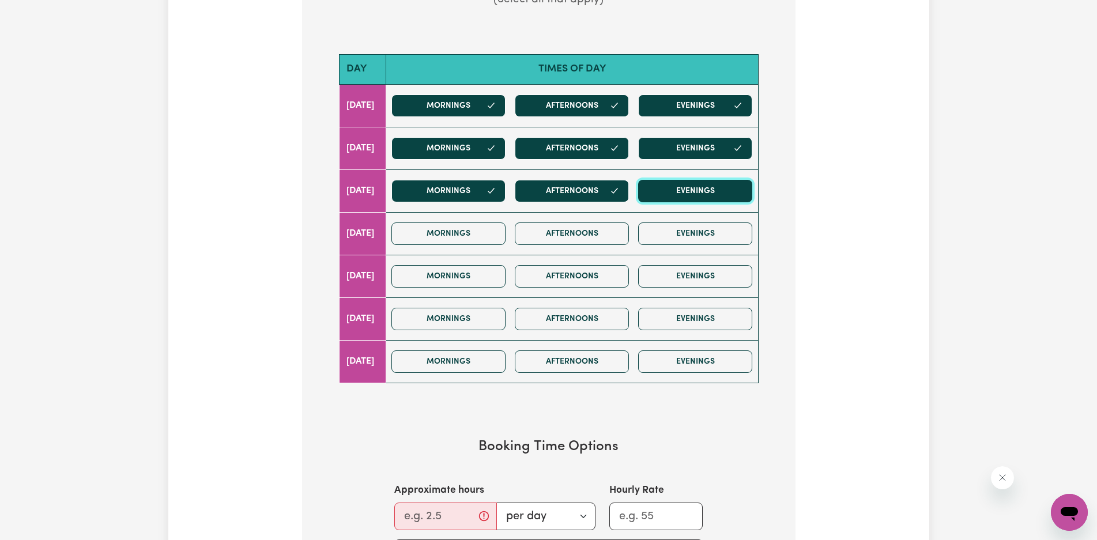
click at [677, 184] on button "Evenings" at bounding box center [695, 191] width 114 height 22
click at [476, 238] on button "Mornings" at bounding box center [448, 233] width 114 height 22
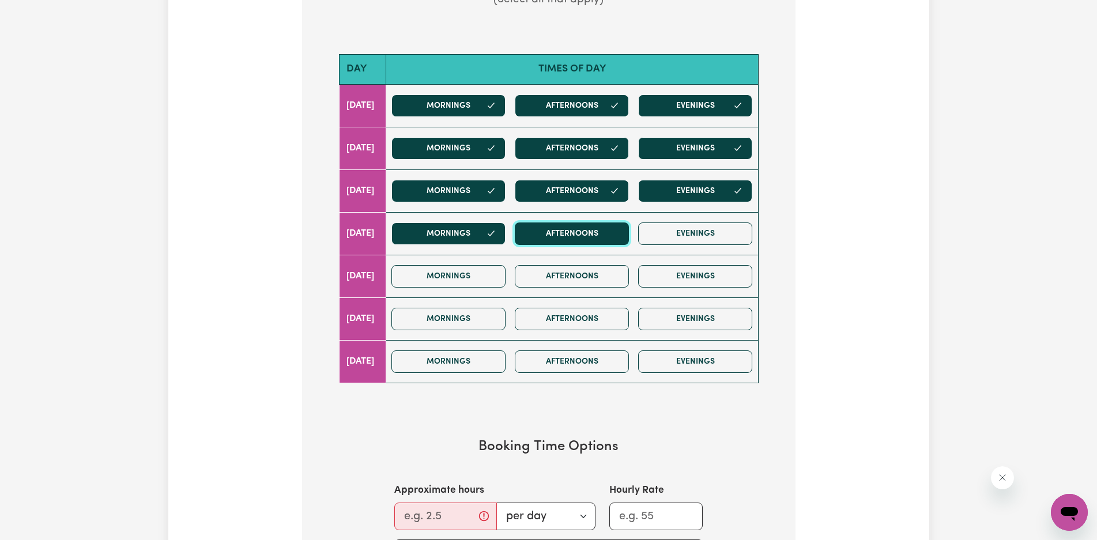
click at [575, 227] on button "Afternoons" at bounding box center [572, 233] width 114 height 22
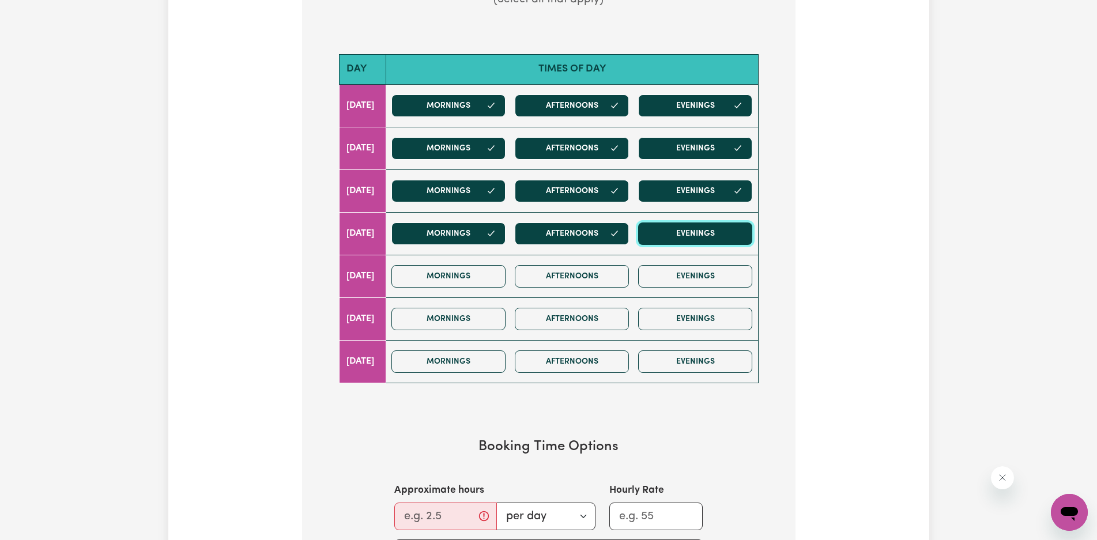
click at [697, 236] on button "Evenings" at bounding box center [695, 233] width 114 height 22
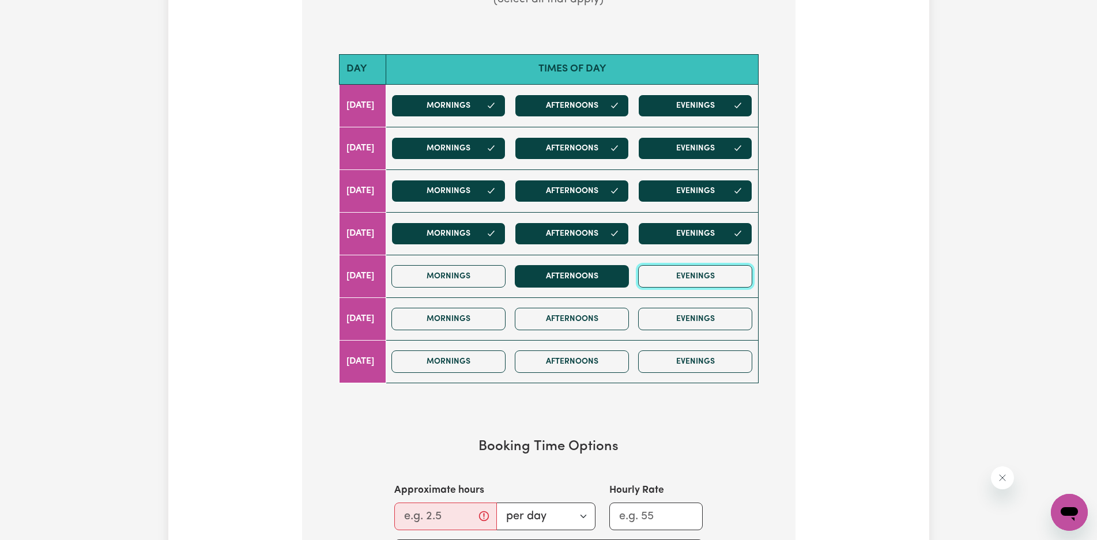
drag, startPoint x: 652, startPoint y: 281, endPoint x: 602, endPoint y: 282, distance: 49.6
click at [652, 281] on button "Evenings" at bounding box center [695, 276] width 114 height 22
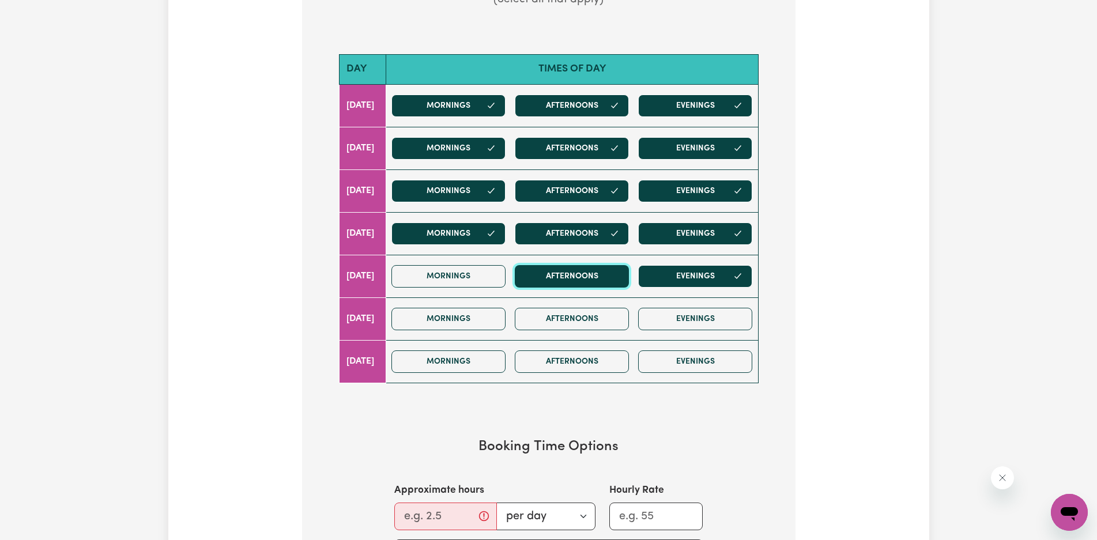
click at [597, 282] on button "Afternoons" at bounding box center [572, 276] width 114 height 22
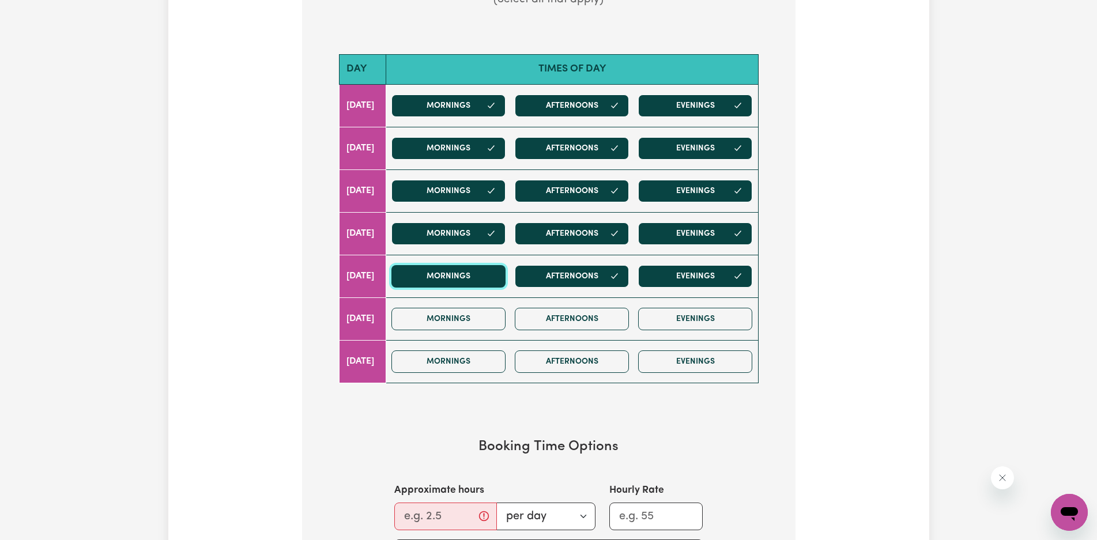
click at [499, 282] on button "Mornings" at bounding box center [448, 276] width 114 height 22
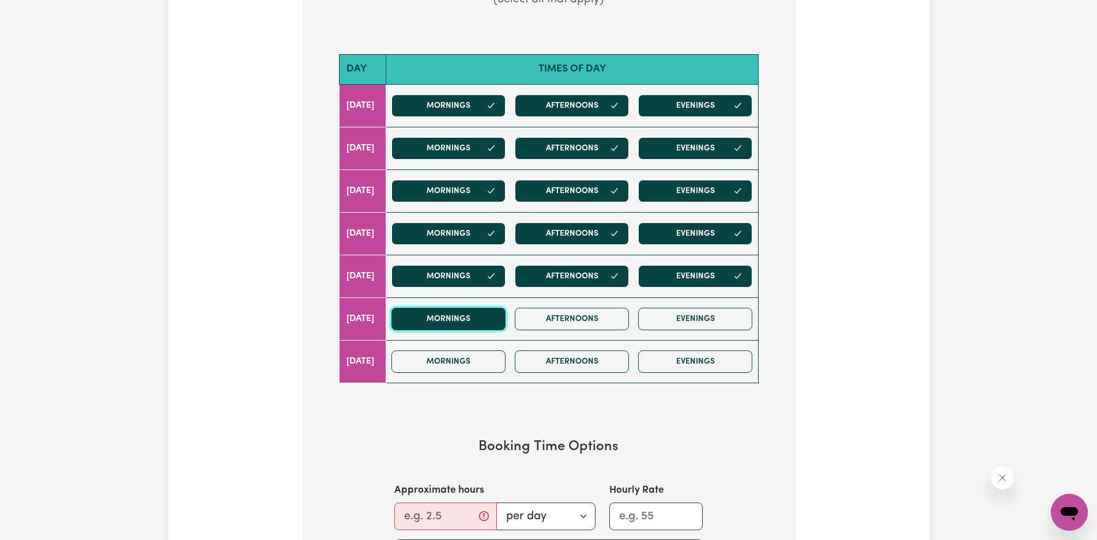
click at [482, 318] on button "Mornings" at bounding box center [448, 319] width 114 height 22
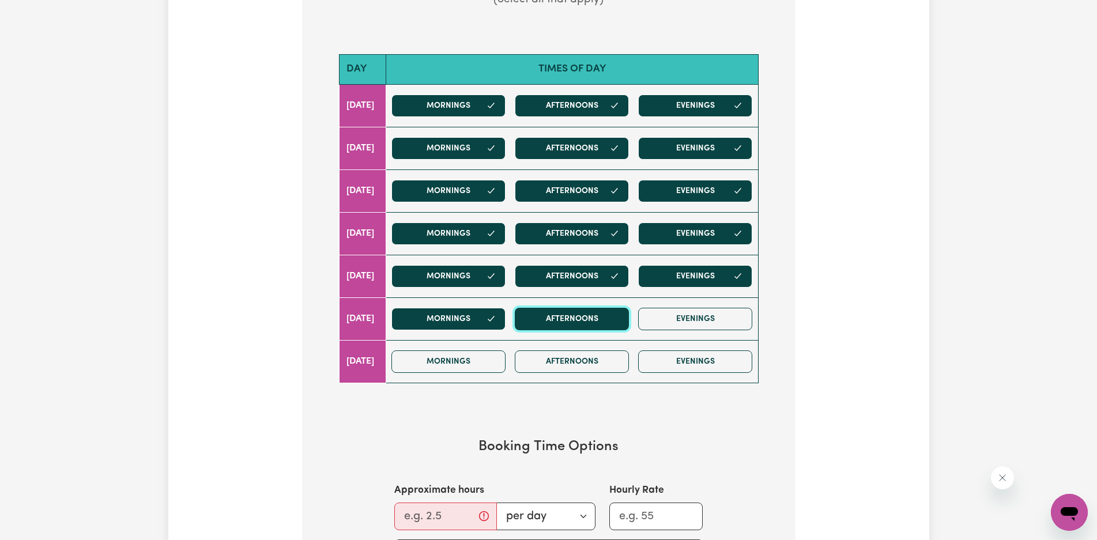
drag, startPoint x: 575, startPoint y: 318, endPoint x: 598, endPoint y: 318, distance: 23.1
click at [576, 318] on button "Afternoons" at bounding box center [572, 319] width 114 height 22
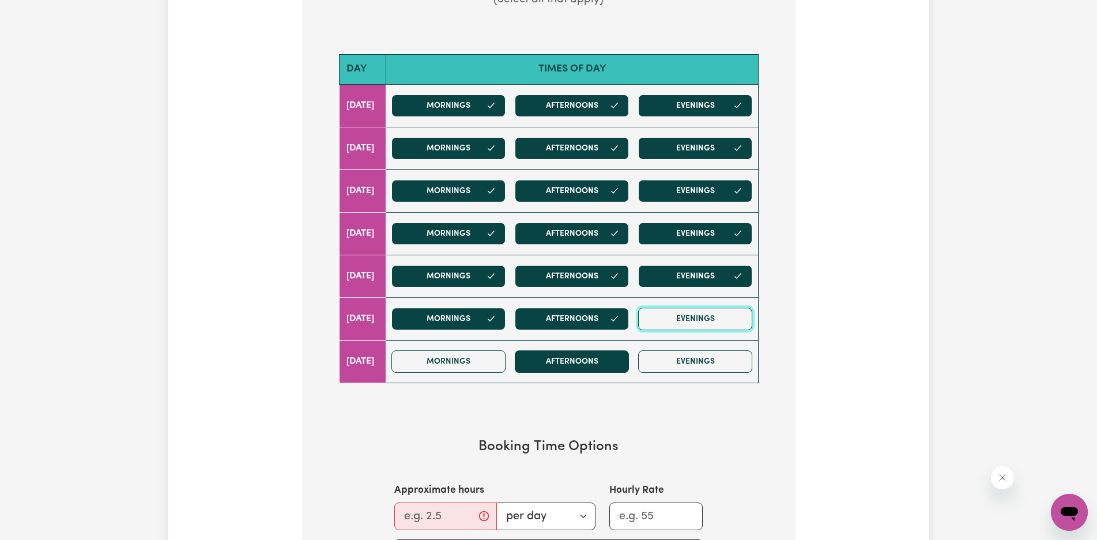
drag, startPoint x: 697, startPoint y: 318, endPoint x: 535, endPoint y: 360, distance: 167.9
click at [695, 319] on button "Evenings" at bounding box center [695, 319] width 114 height 22
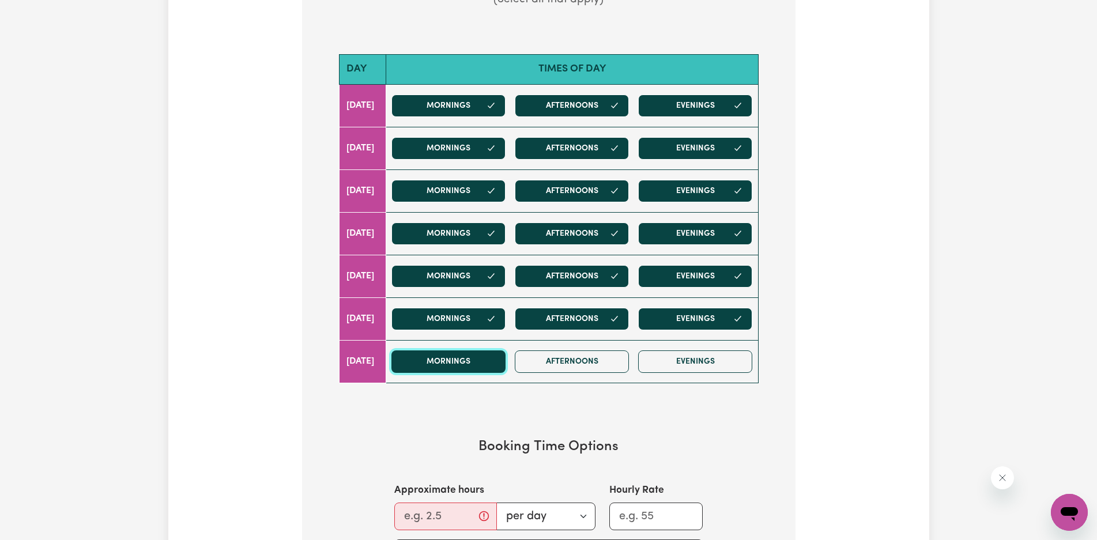
click at [489, 367] on button "Mornings" at bounding box center [448, 361] width 114 height 22
drag, startPoint x: 564, startPoint y: 358, endPoint x: 602, endPoint y: 358, distance: 38.0
click at [567, 358] on button "Afternoons" at bounding box center [572, 361] width 114 height 22
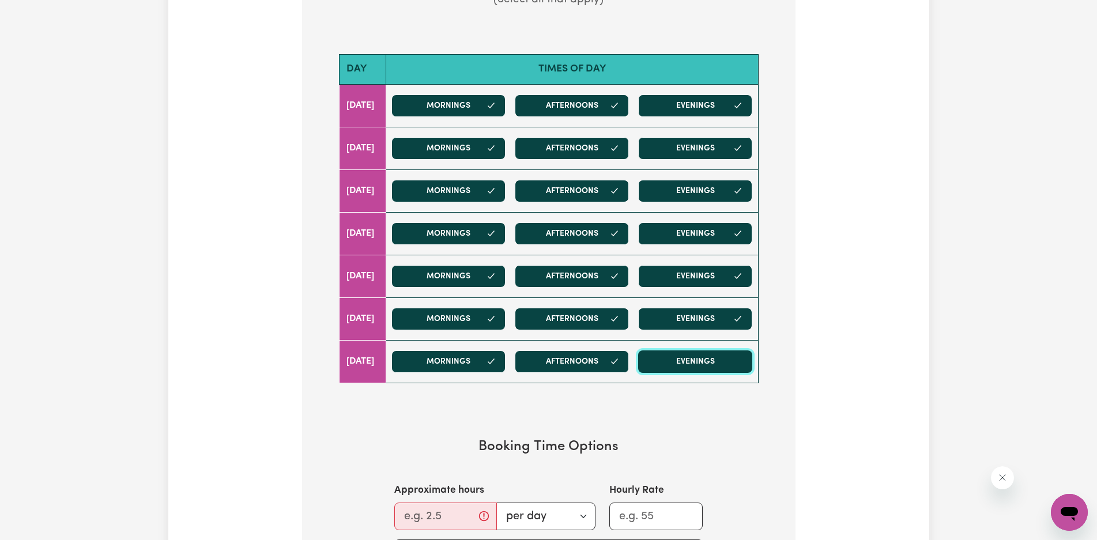
click at [735, 364] on button "Evenings" at bounding box center [695, 361] width 114 height 22
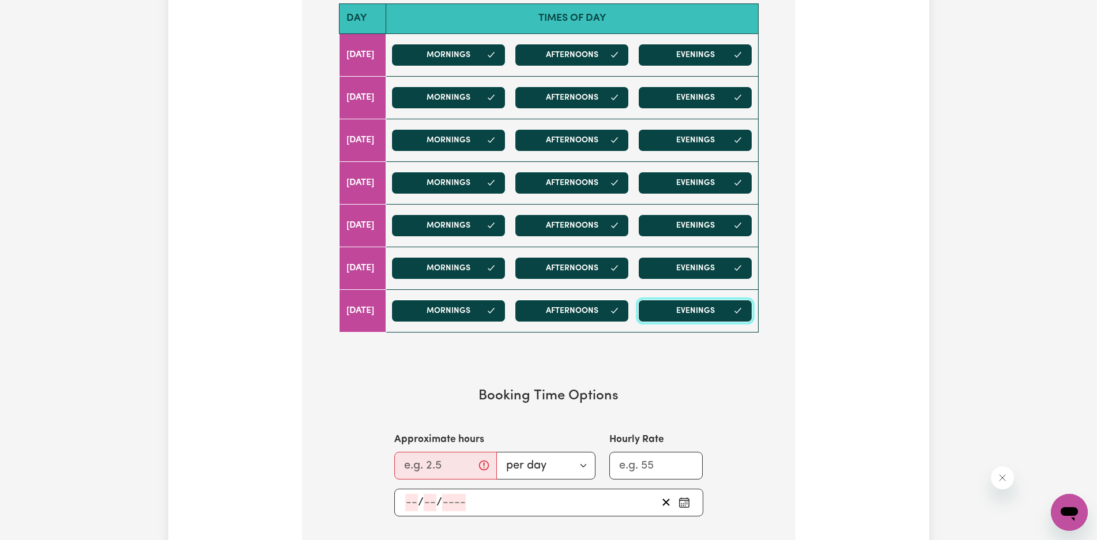
scroll to position [692, 0]
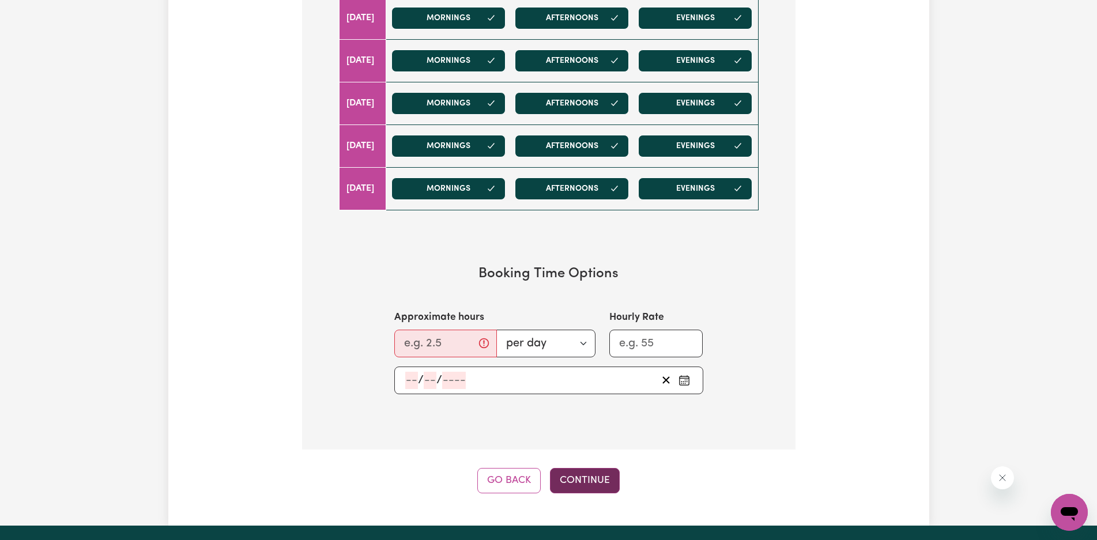
click at [594, 488] on button "Continue" at bounding box center [585, 480] width 70 height 25
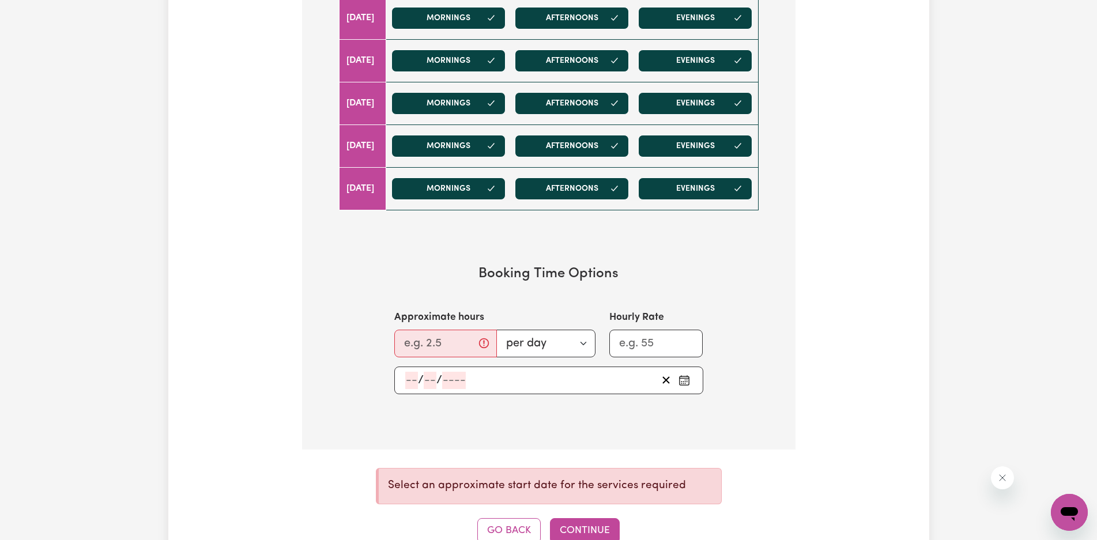
click at [678, 379] on icon "Pick an approximate start date" at bounding box center [684, 381] width 12 height 12
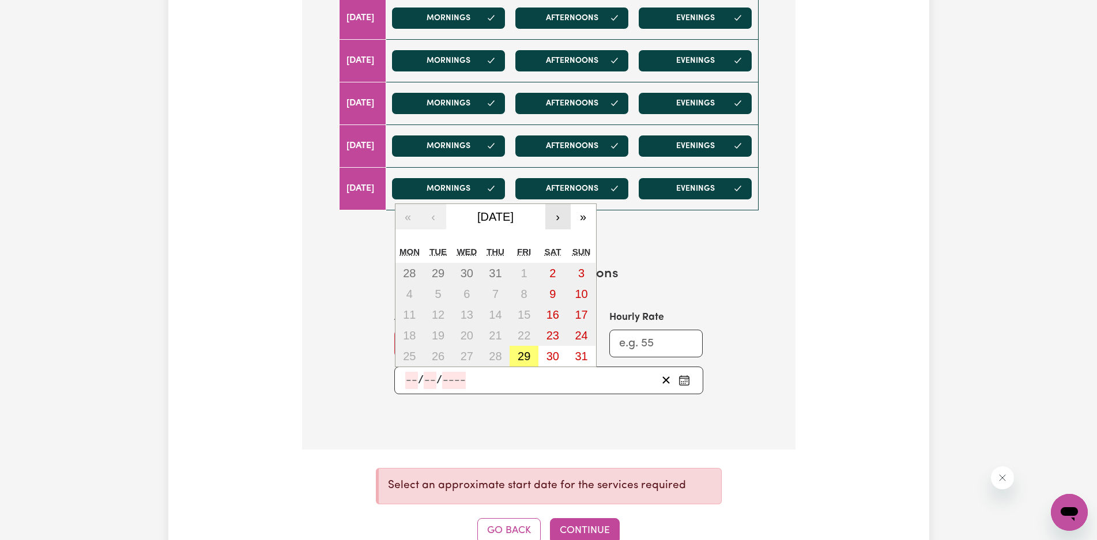
click at [559, 216] on button "›" at bounding box center [557, 216] width 25 height 25
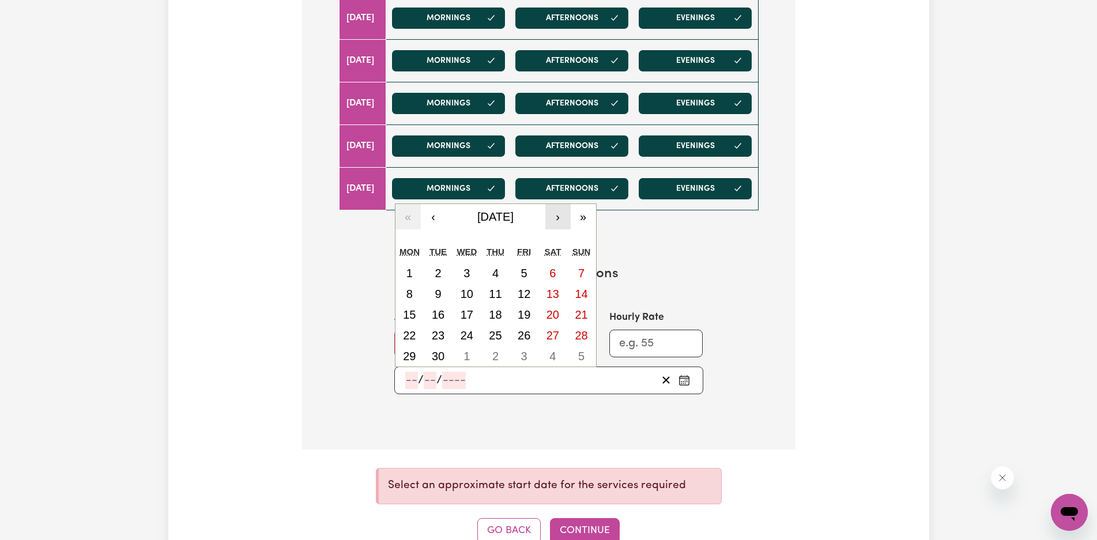
click at [559, 216] on button "›" at bounding box center [557, 216] width 25 height 25
click at [548, 277] on button "4" at bounding box center [552, 273] width 29 height 21
type input "2025-10-04"
type input "4"
type input "10"
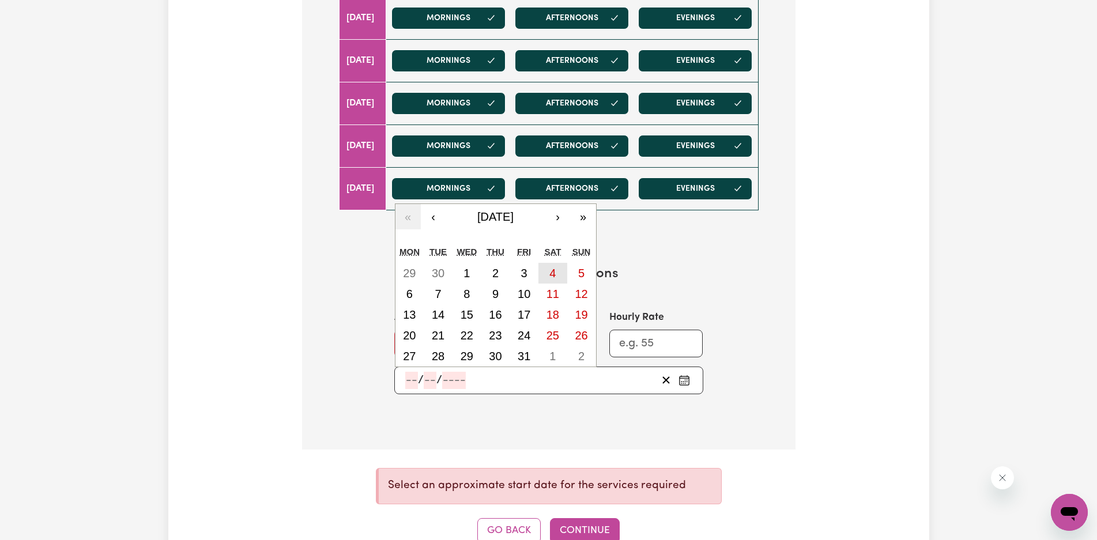
type input "2025"
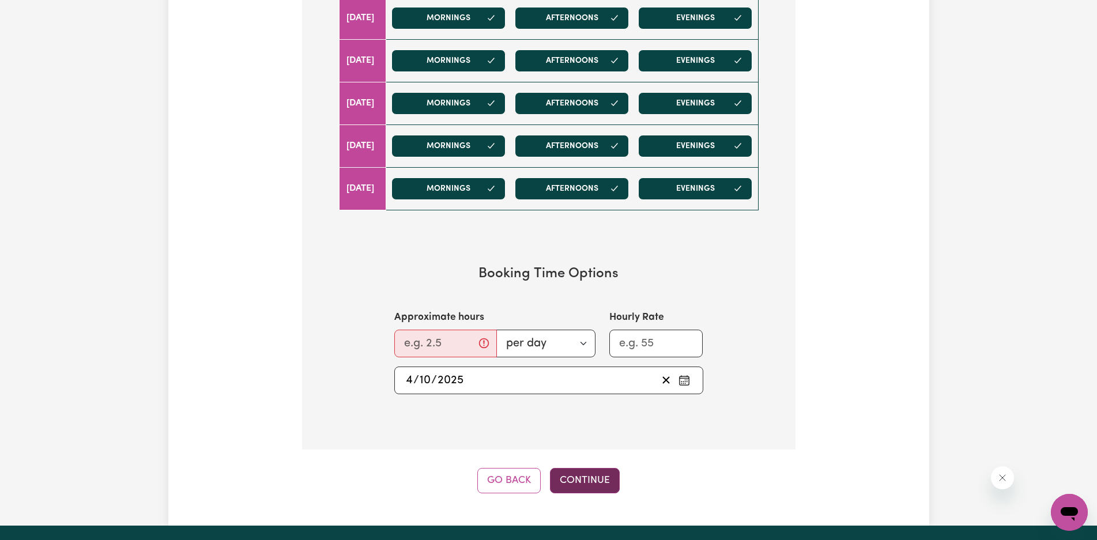
click at [583, 481] on button "Continue" at bounding box center [585, 480] width 70 height 25
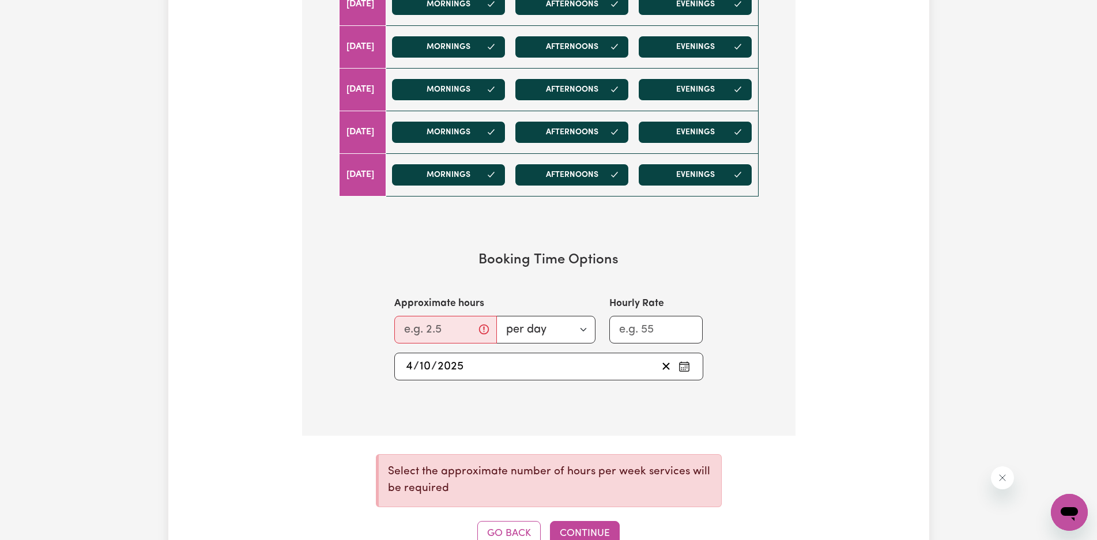
scroll to position [749, 0]
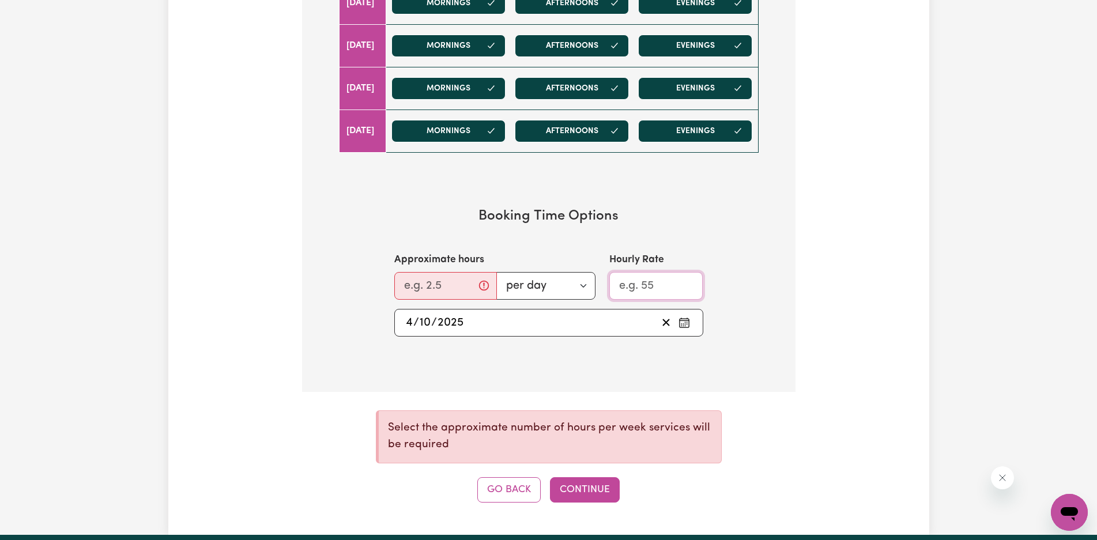
click at [632, 282] on input "Hourly Rate" at bounding box center [656, 286] width 94 height 28
click at [588, 490] on button "Continue" at bounding box center [585, 489] width 70 height 25
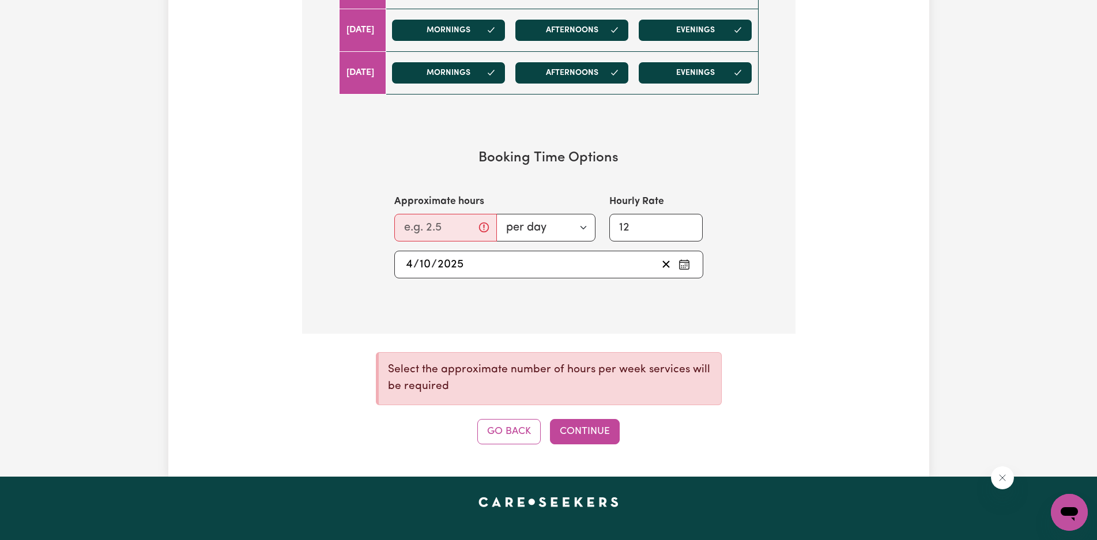
scroll to position [865, 0]
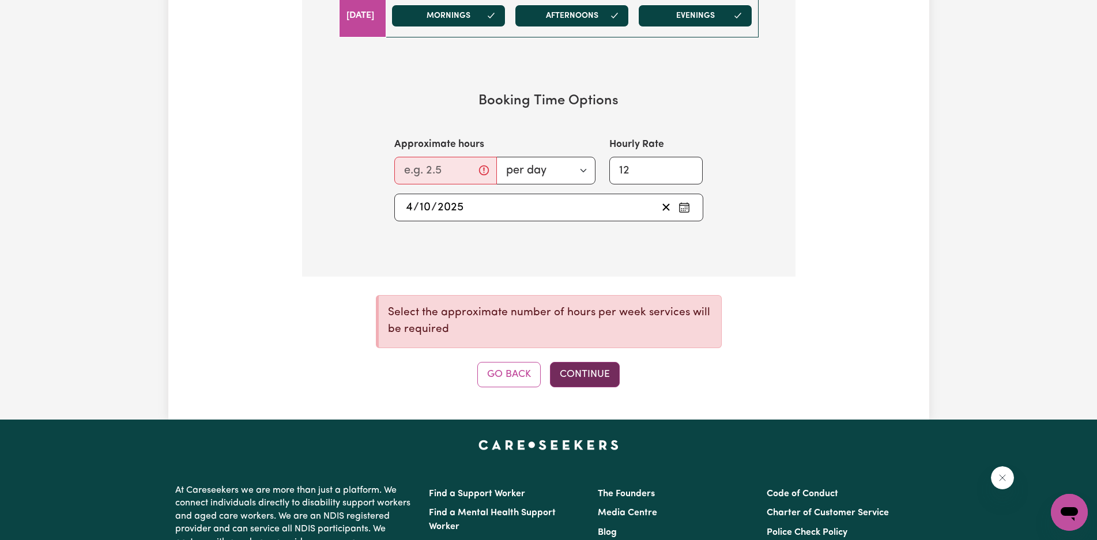
click at [592, 378] on button "Continue" at bounding box center [585, 374] width 70 height 25
click at [645, 174] on input "12" at bounding box center [656, 171] width 94 height 28
drag, startPoint x: 652, startPoint y: 175, endPoint x: 608, endPoint y: 178, distance: 44.4
click at [609, 178] on input "12" at bounding box center [656, 171] width 94 height 28
click at [691, 165] on input "13" at bounding box center [656, 171] width 94 height 28
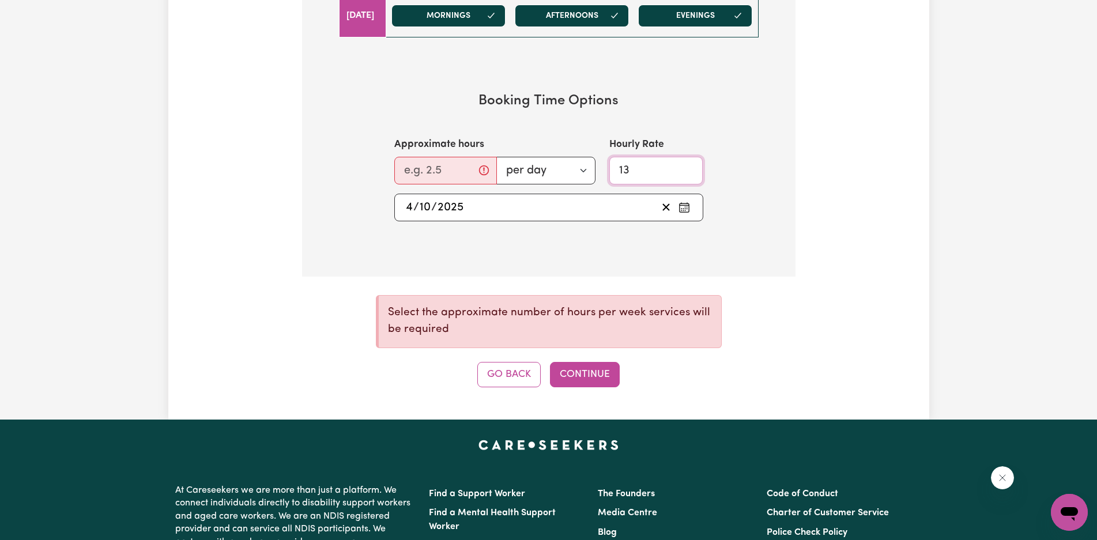
type input "1"
click at [568, 175] on select "per day per week" at bounding box center [545, 171] width 99 height 28
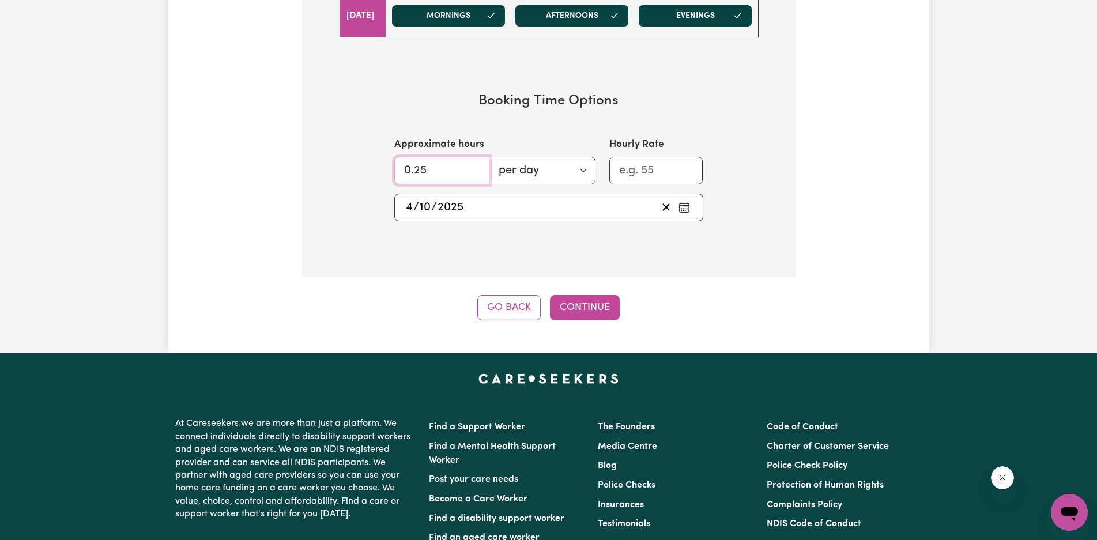
click at [469, 167] on input "0.25" at bounding box center [441, 171] width 95 height 28
drag, startPoint x: 420, startPoint y: 180, endPoint x: 359, endPoint y: 180, distance: 61.1
click at [359, 180] on section "Booking Time Options Approximate hours 0.25 per day per week Hourly Rate 2025-1…" at bounding box center [548, 156] width 456 height 165
drag, startPoint x: 446, startPoint y: 165, endPoint x: 357, endPoint y: 179, distance: 89.2
click at [357, 179] on section "Booking Time Options Approximate hours 0.25 per day per week Hourly Rate 2025-1…" at bounding box center [548, 156] width 456 height 165
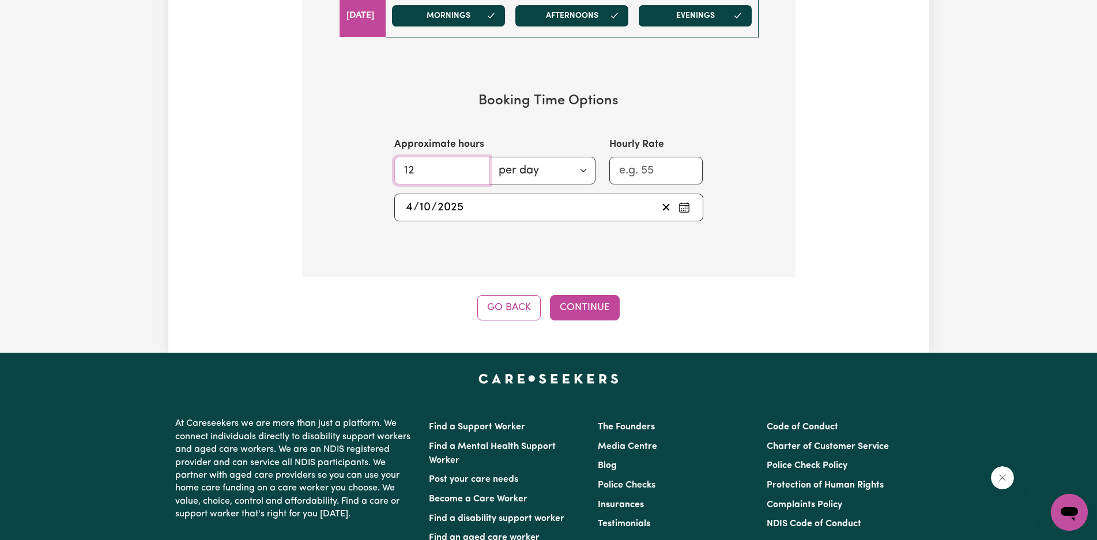
type input "12"
click at [582, 160] on select "per day per week" at bounding box center [542, 171] width 107 height 28
select select "per week"
click at [489, 157] on select "per day per week" at bounding box center [542, 171] width 107 height 28
click at [463, 165] on input "0.25" at bounding box center [445, 171] width 103 height 28
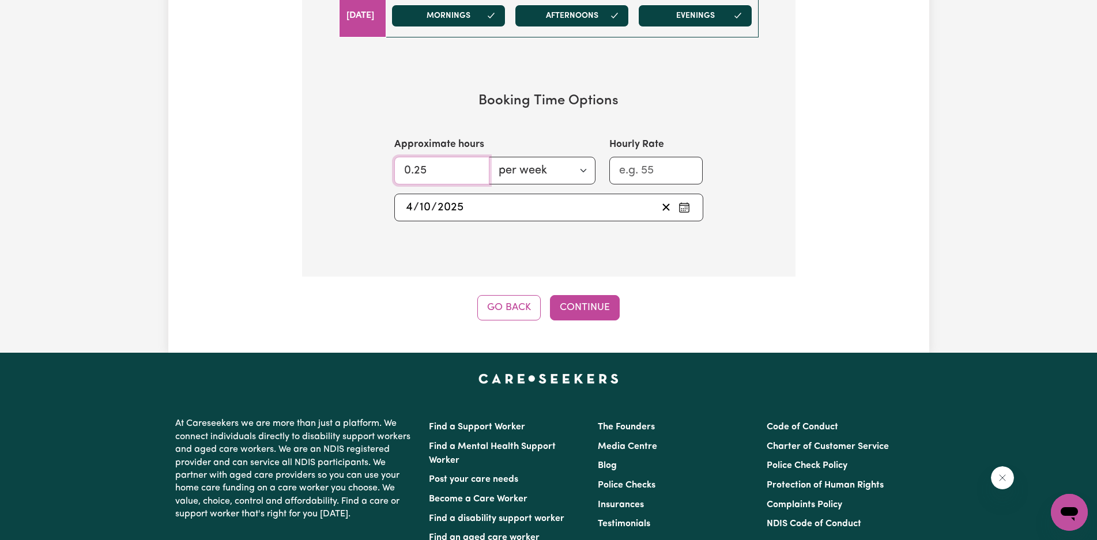
click at [477, 175] on input "0.25" at bounding box center [441, 171] width 95 height 28
type input "12"
click at [576, 163] on select "per day per week" at bounding box center [542, 171] width 107 height 28
select select "per day"
click at [489, 157] on select "per day per week" at bounding box center [542, 171] width 107 height 28
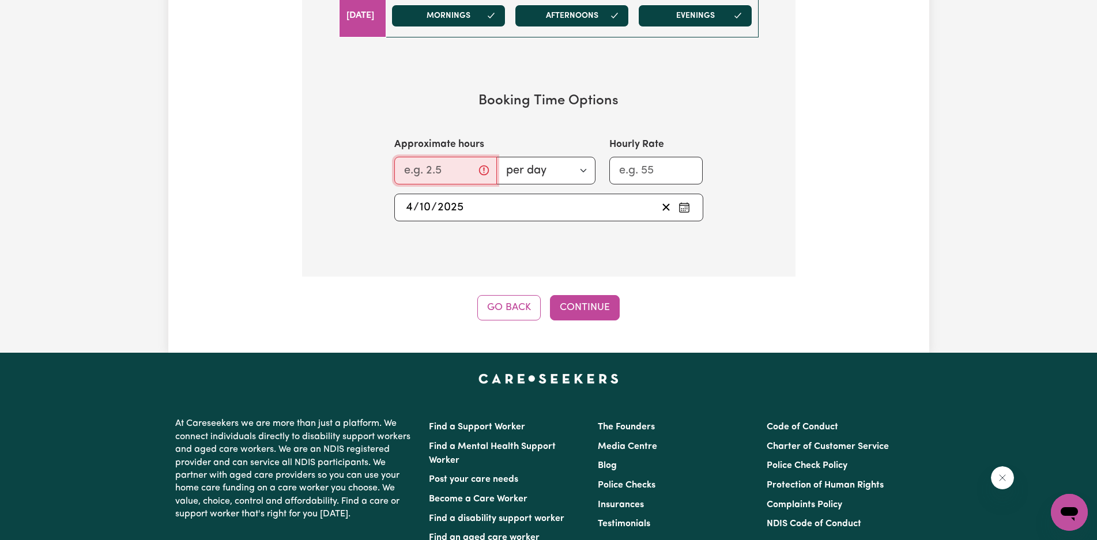
click at [474, 168] on input "Approximate hours" at bounding box center [445, 171] width 103 height 28
click at [488, 176] on input "Approximate hours" at bounding box center [445, 171] width 103 height 28
type input "0.25"
click at [467, 171] on input "0.25" at bounding box center [445, 171] width 103 height 28
click at [467, 170] on input "0.25" at bounding box center [441, 171] width 95 height 28
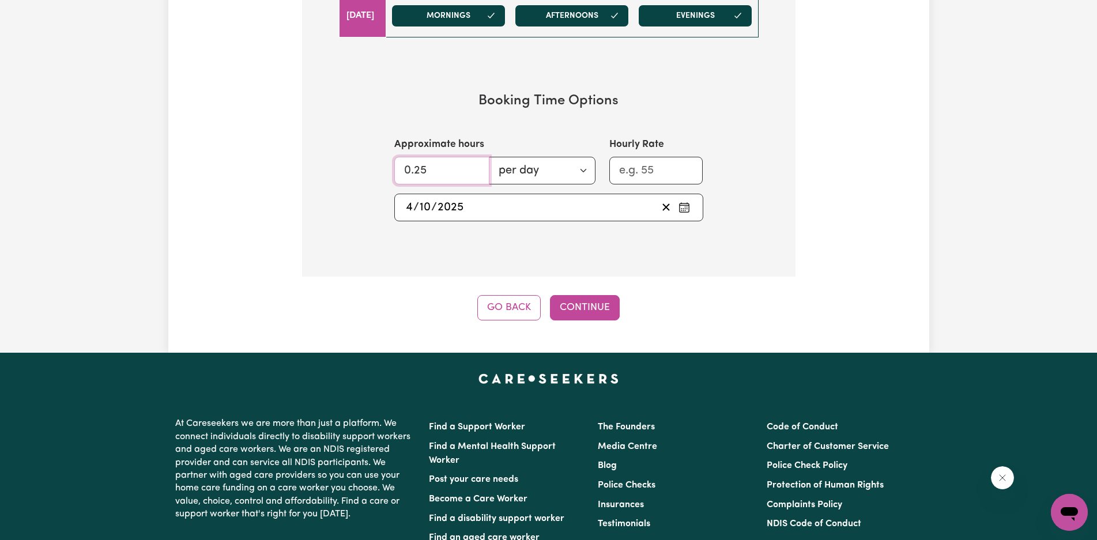
click at [467, 170] on input "0.25" at bounding box center [441, 171] width 95 height 28
drag, startPoint x: 439, startPoint y: 173, endPoint x: 369, endPoint y: 163, distance: 70.5
click at [369, 163] on div "Approximate hours 0.25 per day per week Hourly Rate" at bounding box center [549, 160] width 364 height 47
type input "12.00"
click at [588, 305] on button "Continue" at bounding box center [585, 307] width 70 height 25
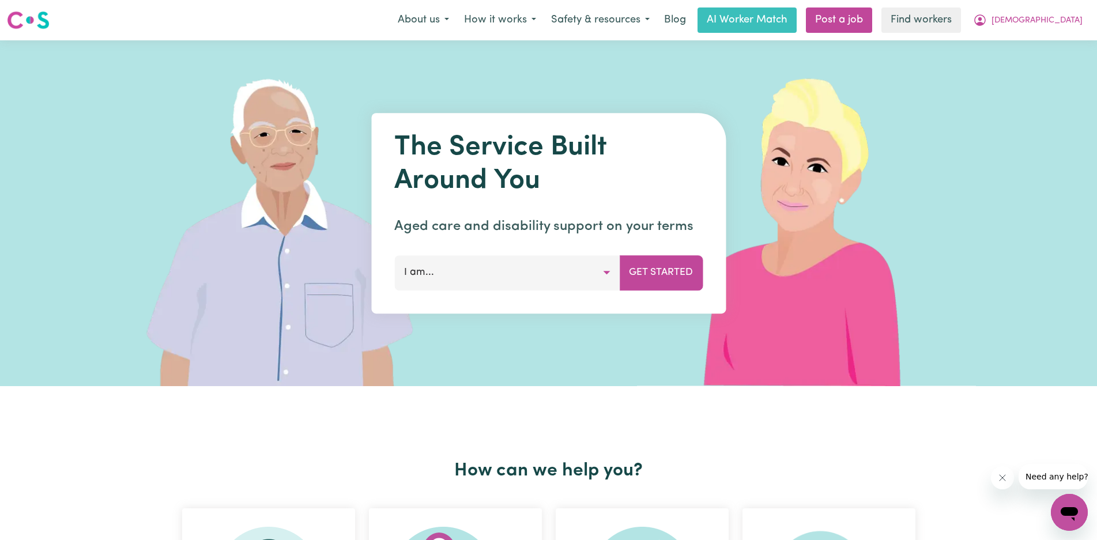
click at [522, 271] on button "I am..." at bounding box center [506, 272] width 225 height 35
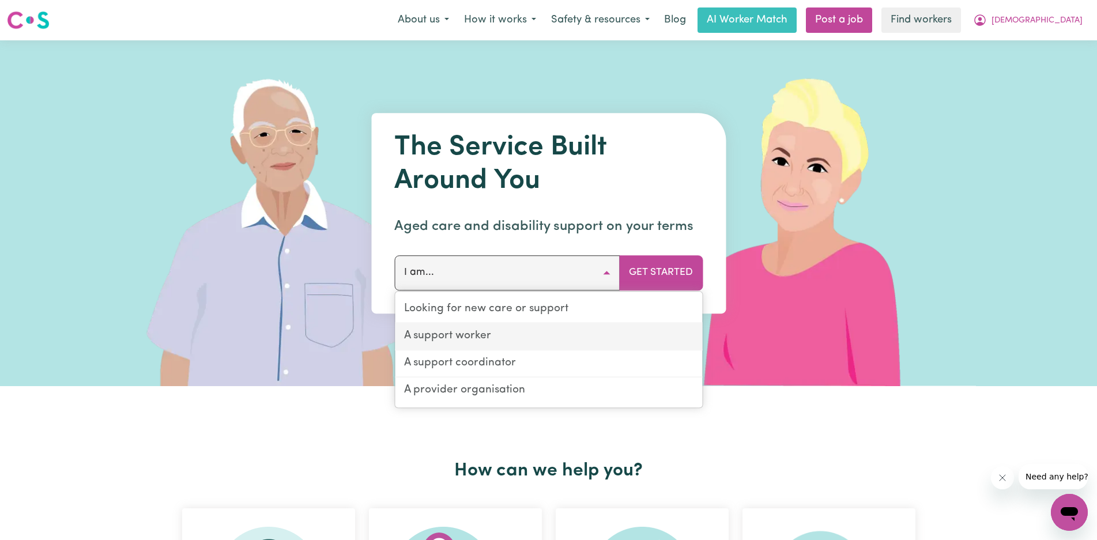
click at [456, 335] on link "A support worker" at bounding box center [548, 336] width 307 height 27
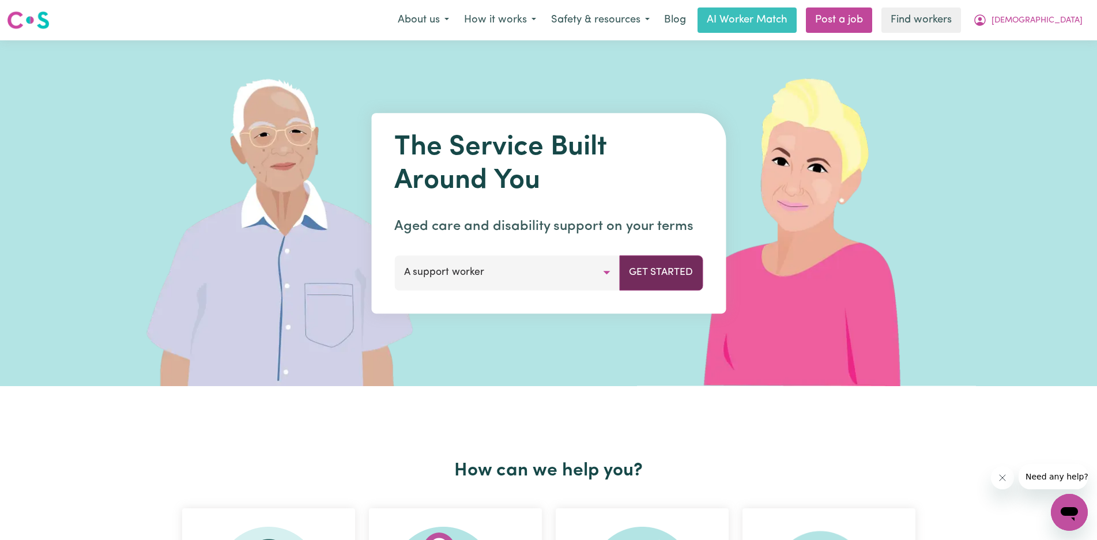
click at [659, 275] on button "Get Started" at bounding box center [661, 272] width 84 height 35
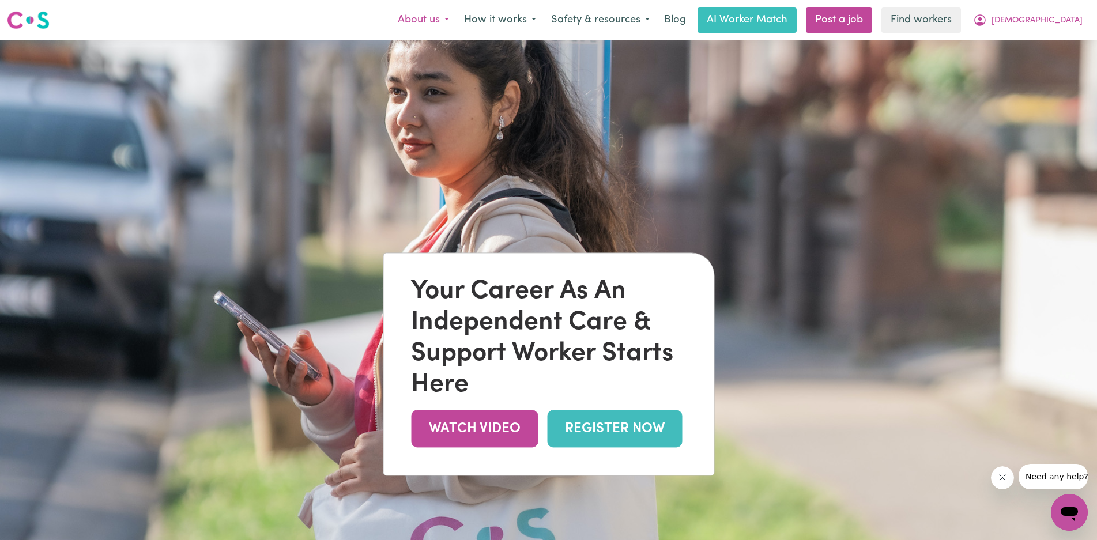
click at [456, 25] on button "About us" at bounding box center [423, 20] width 66 height 24
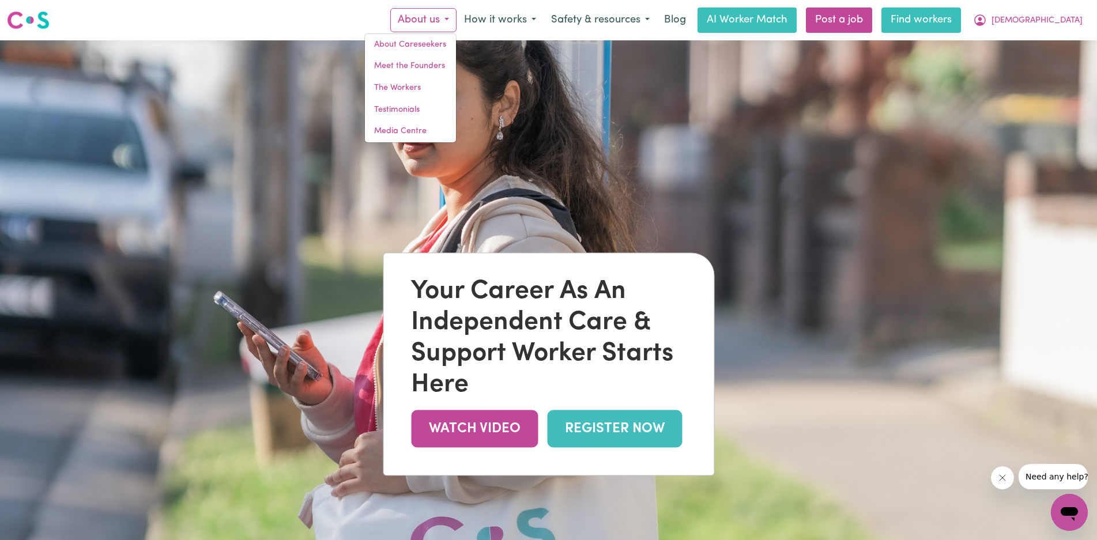
click at [961, 13] on link "Find workers" at bounding box center [921, 19] width 80 height 25
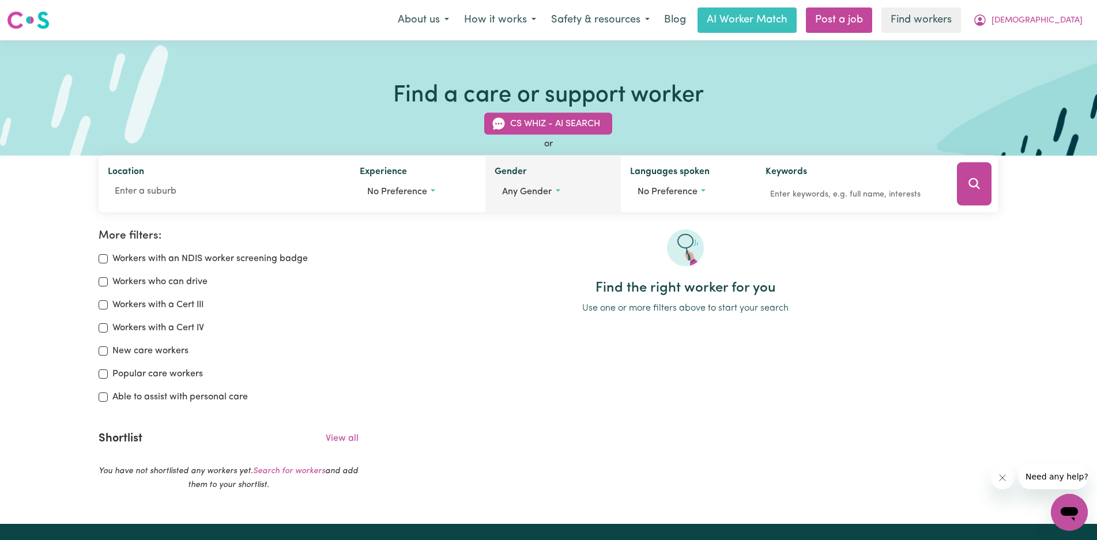
click at [541, 194] on span "Any gender" at bounding box center [527, 191] width 50 height 9
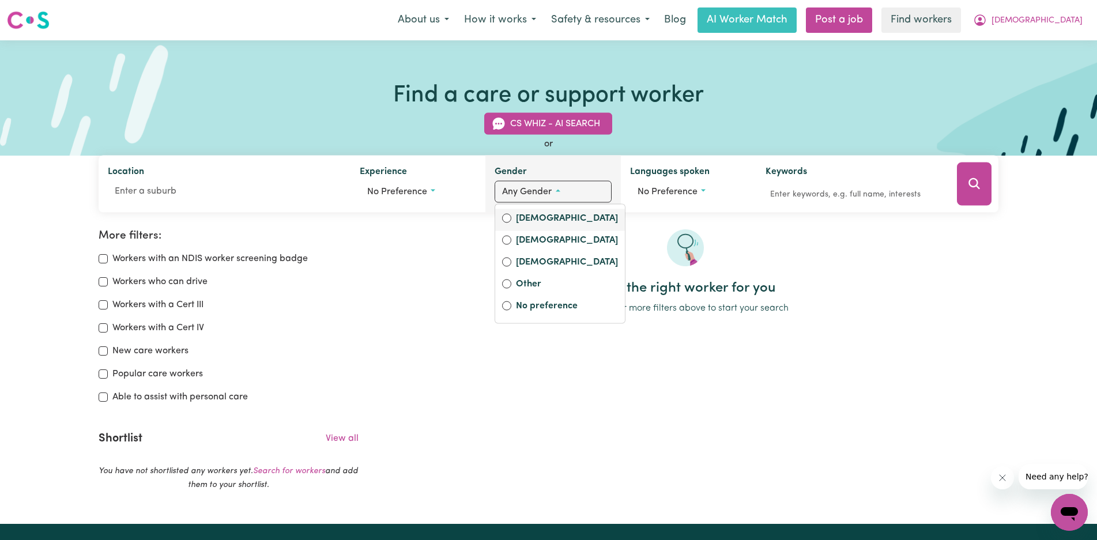
click at [535, 222] on label "[DEMOGRAPHIC_DATA]" at bounding box center [567, 220] width 102 height 16
click at [511, 222] on input "[DEMOGRAPHIC_DATA]" at bounding box center [506, 218] width 9 height 9
radio input "true"
click at [974, 183] on icon "Search" at bounding box center [974, 184] width 14 height 14
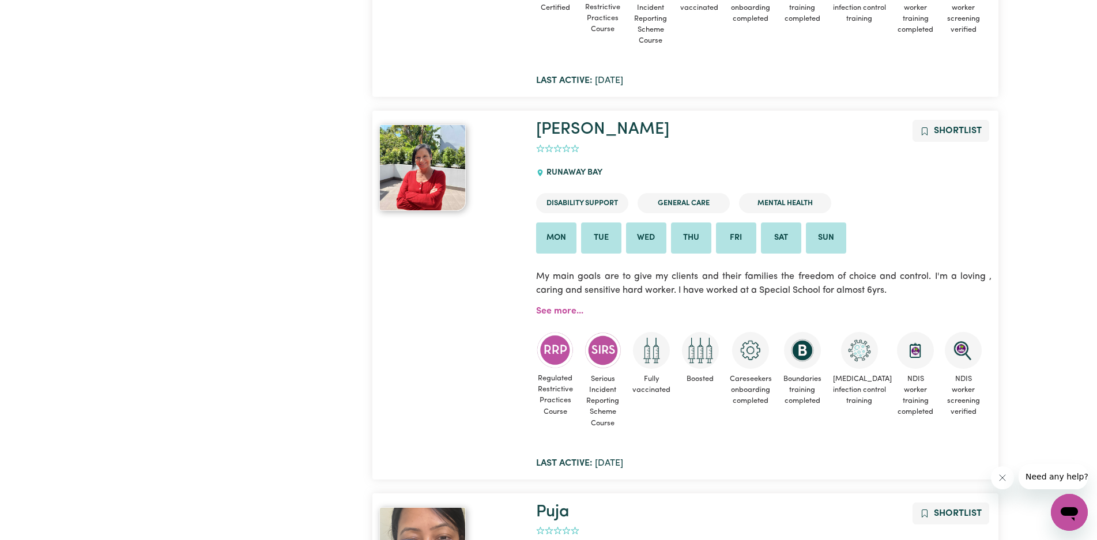
scroll to position [2671, 0]
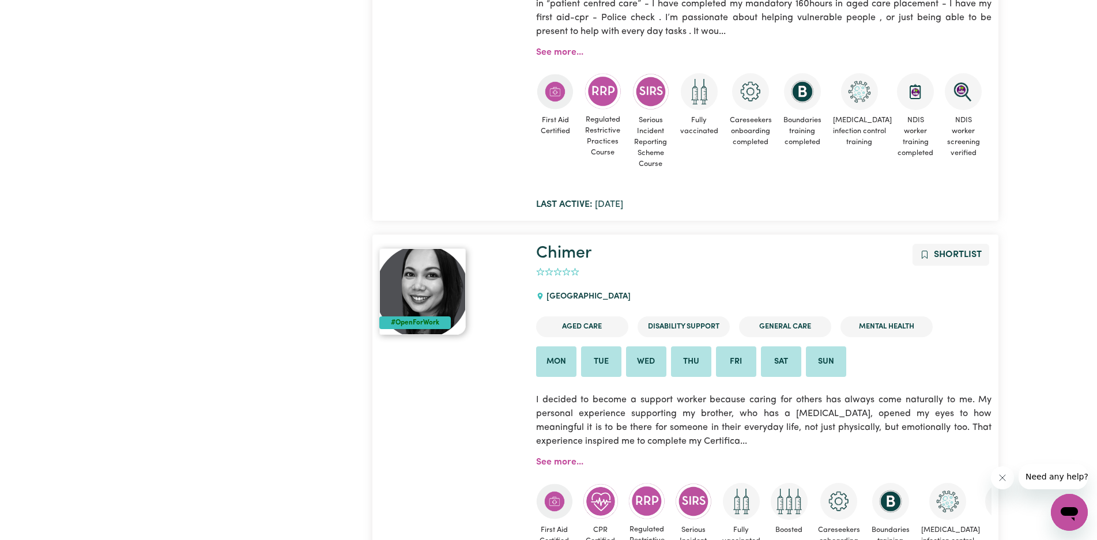
drag, startPoint x: 500, startPoint y: 357, endPoint x: 526, endPoint y: 6, distance: 352.0
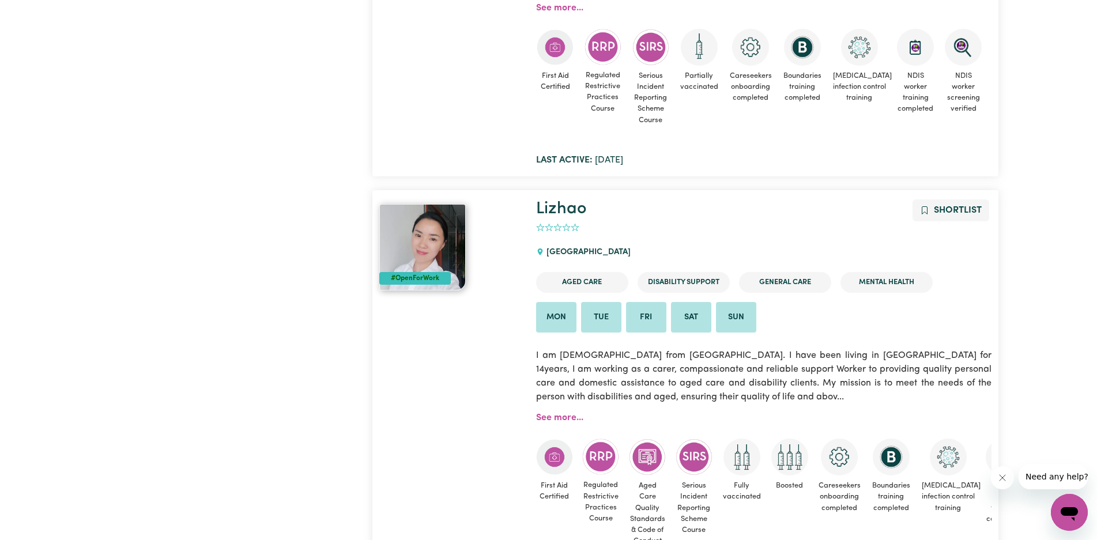
scroll to position [1037, 0]
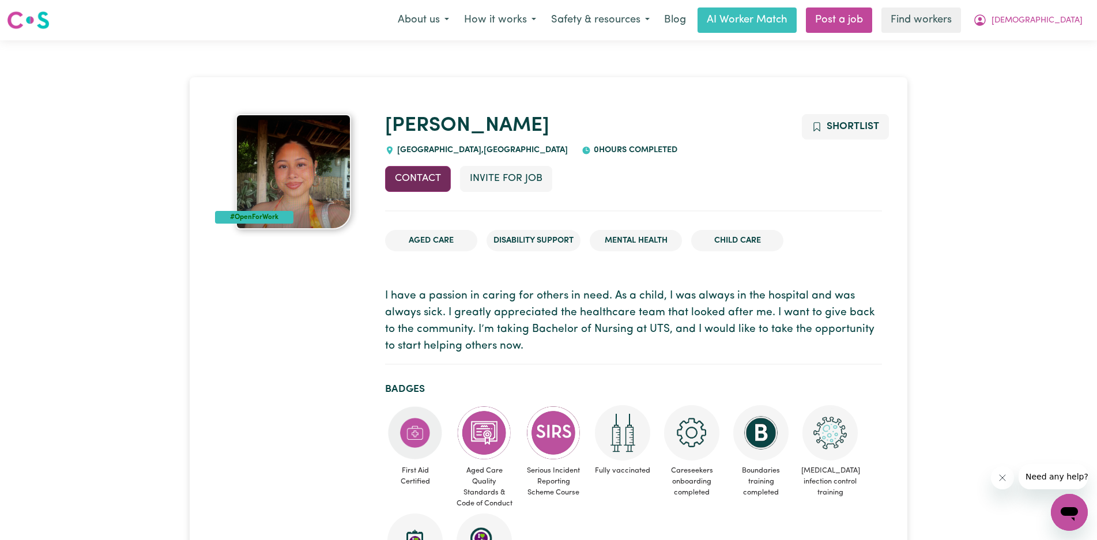
click at [415, 176] on button "Contact" at bounding box center [418, 178] width 66 height 25
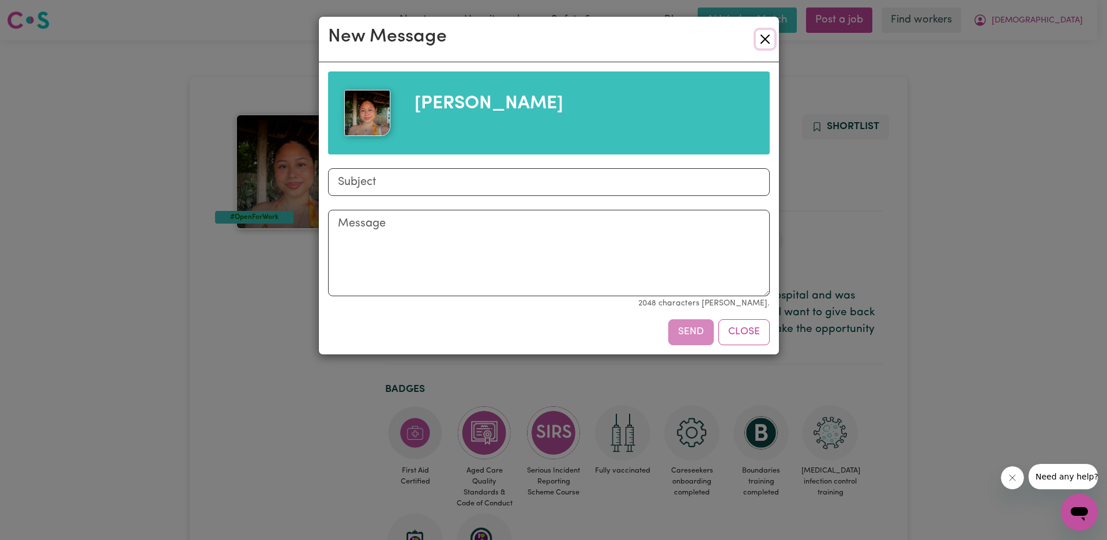
click at [768, 41] on button "Close" at bounding box center [765, 39] width 18 height 18
